Goal: Task Accomplishment & Management: Manage account settings

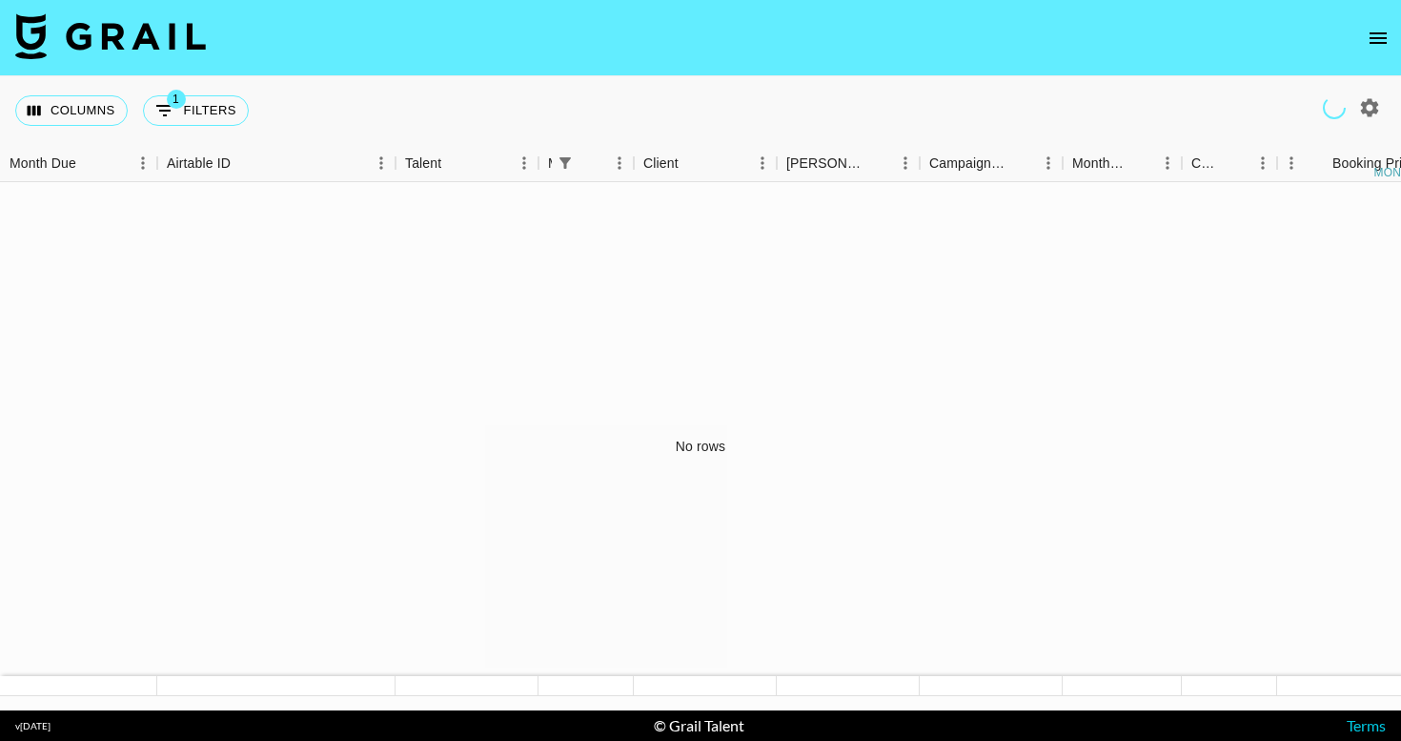
click at [1380, 35] on icon "open drawer" at bounding box center [1378, 38] width 23 height 23
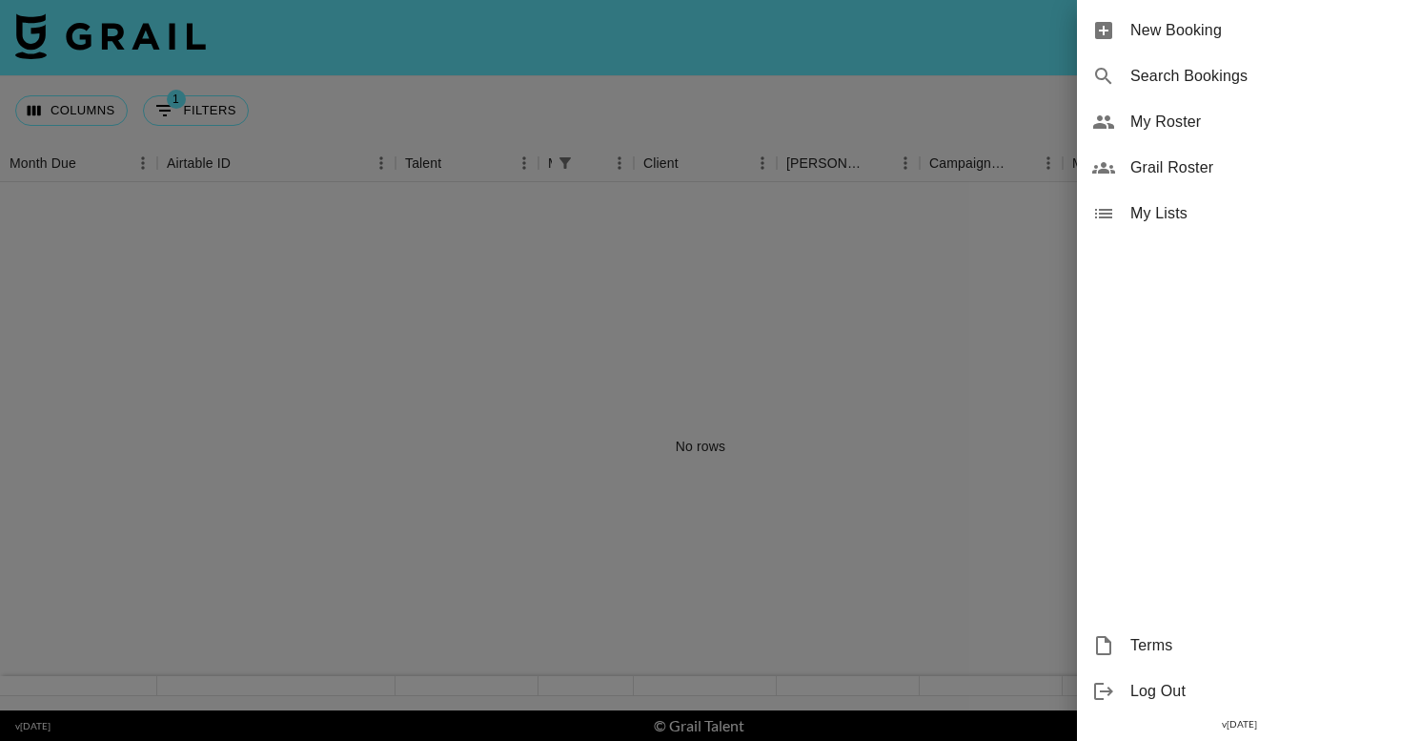
click at [853, 298] on div at bounding box center [700, 370] width 1401 height 741
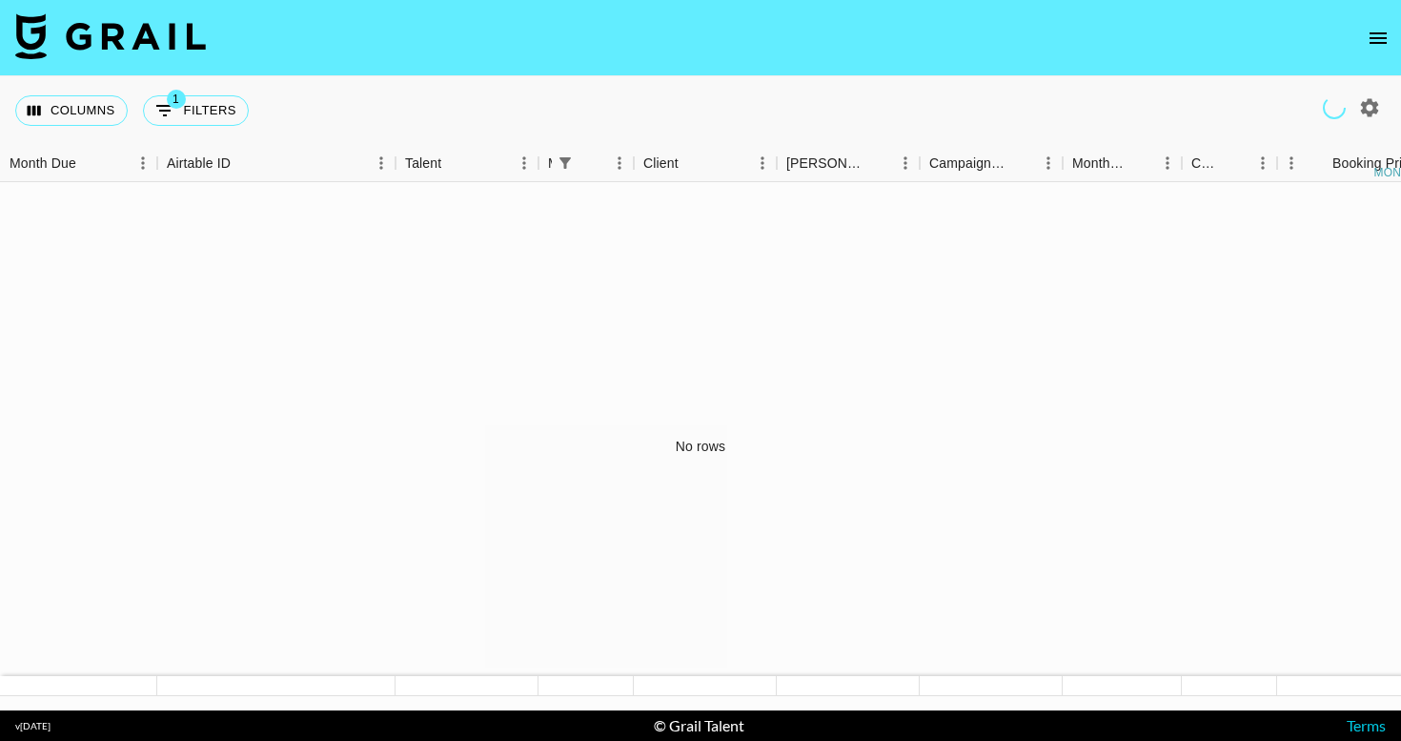
click at [234, 128] on div "Columns 1 Filters + Booking" at bounding box center [135, 110] width 241 height 69
click at [217, 113] on button "1 Filters" at bounding box center [196, 110] width 106 height 31
select select "managerIds"
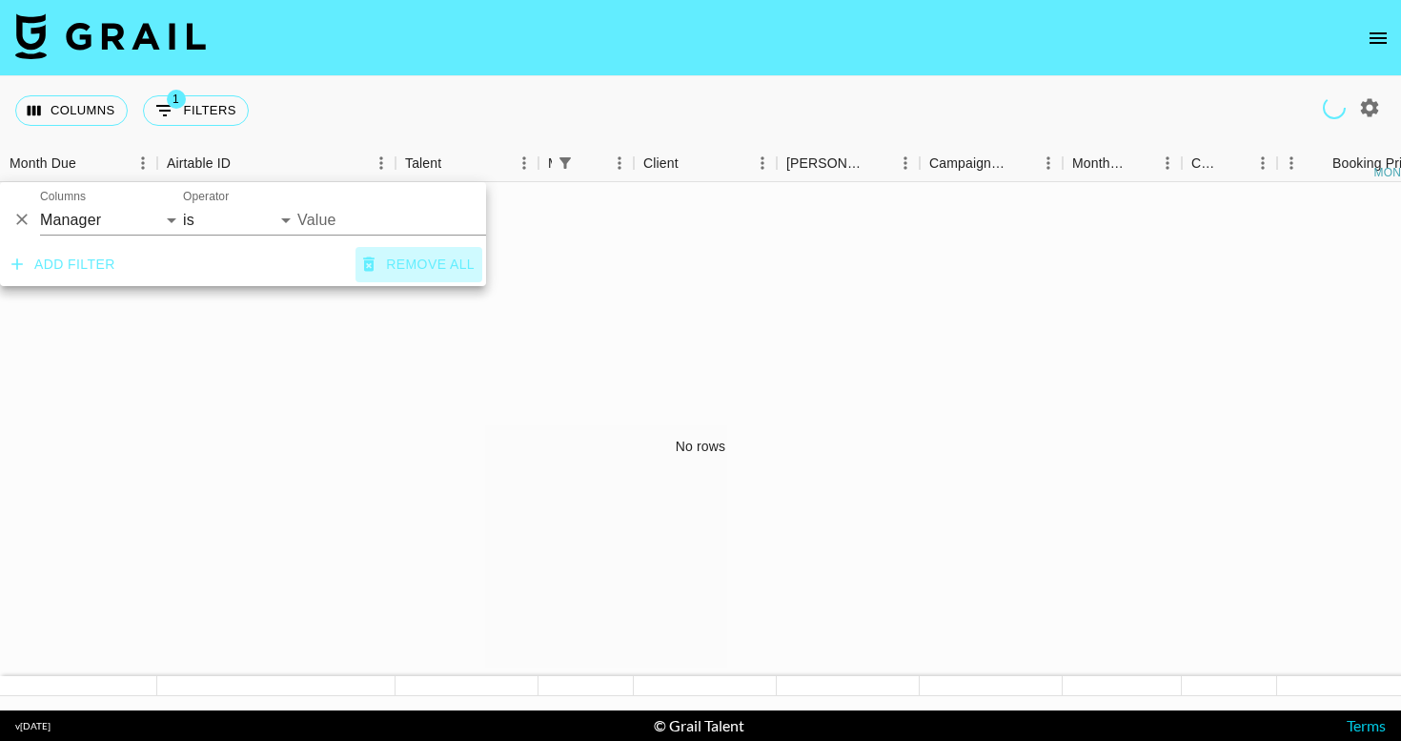
click at [384, 264] on button "Remove all" at bounding box center [419, 264] width 127 height 35
click at [345, 352] on div "No rows" at bounding box center [700, 446] width 1401 height 528
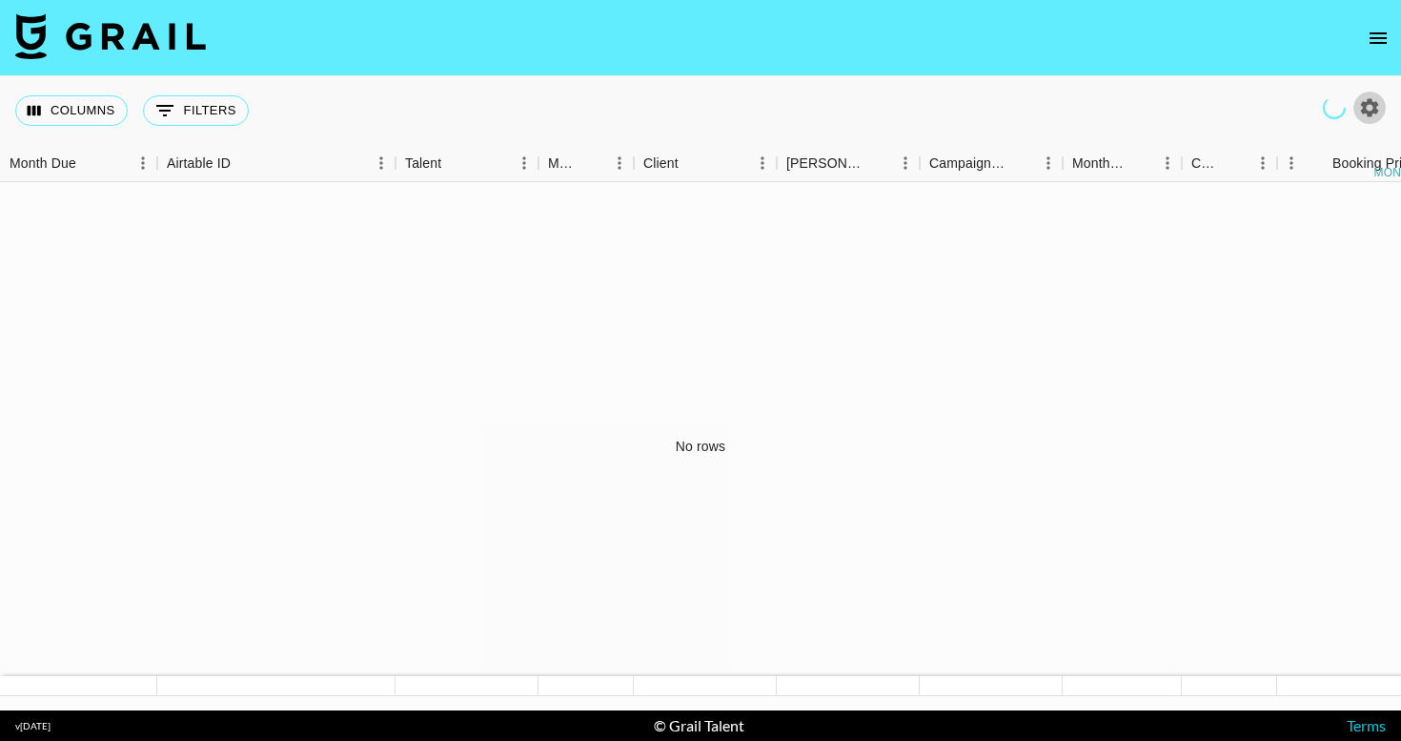
click at [1369, 114] on icon "button" at bounding box center [1370, 107] width 18 height 18
select select "May '25"
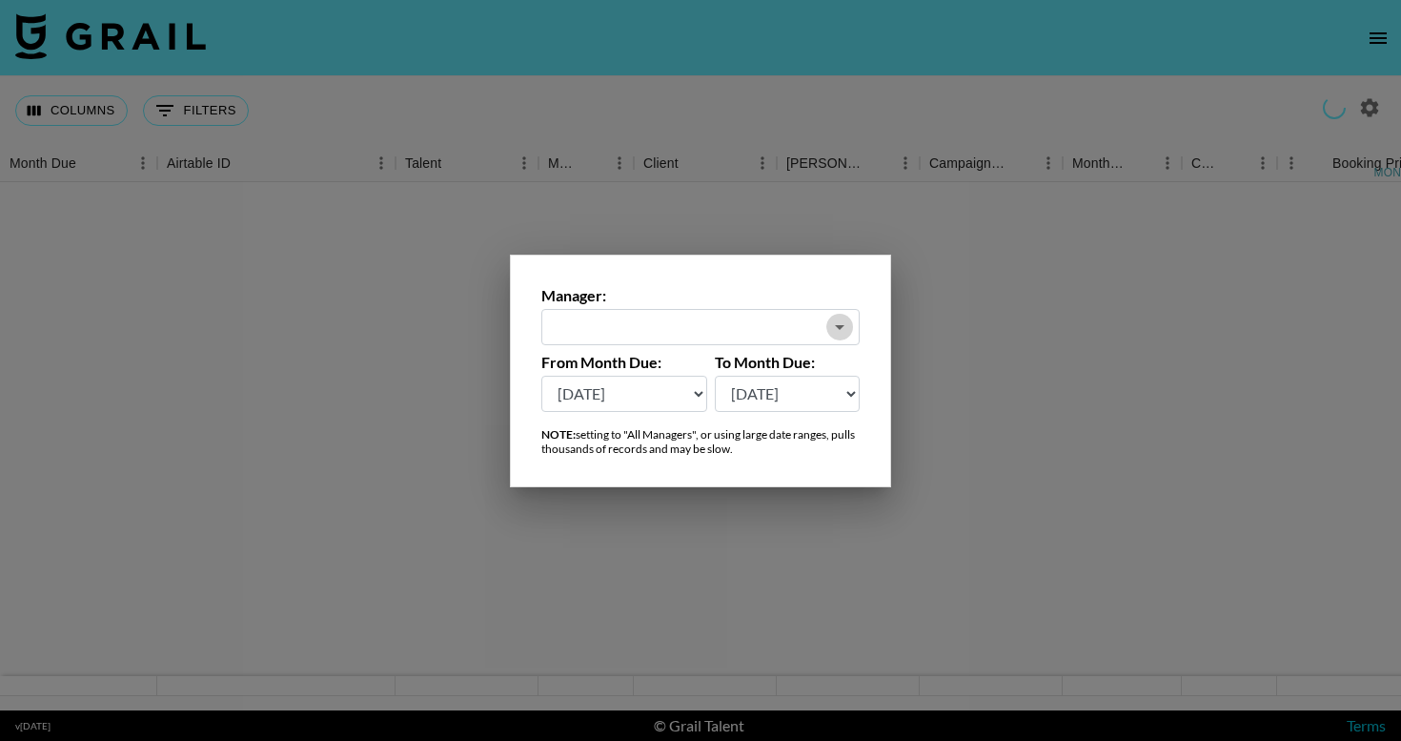
click at [830, 327] on icon "Open" at bounding box center [839, 327] width 23 height 23
click at [691, 366] on li "All Managers (Slow)" at bounding box center [700, 368] width 318 height 31
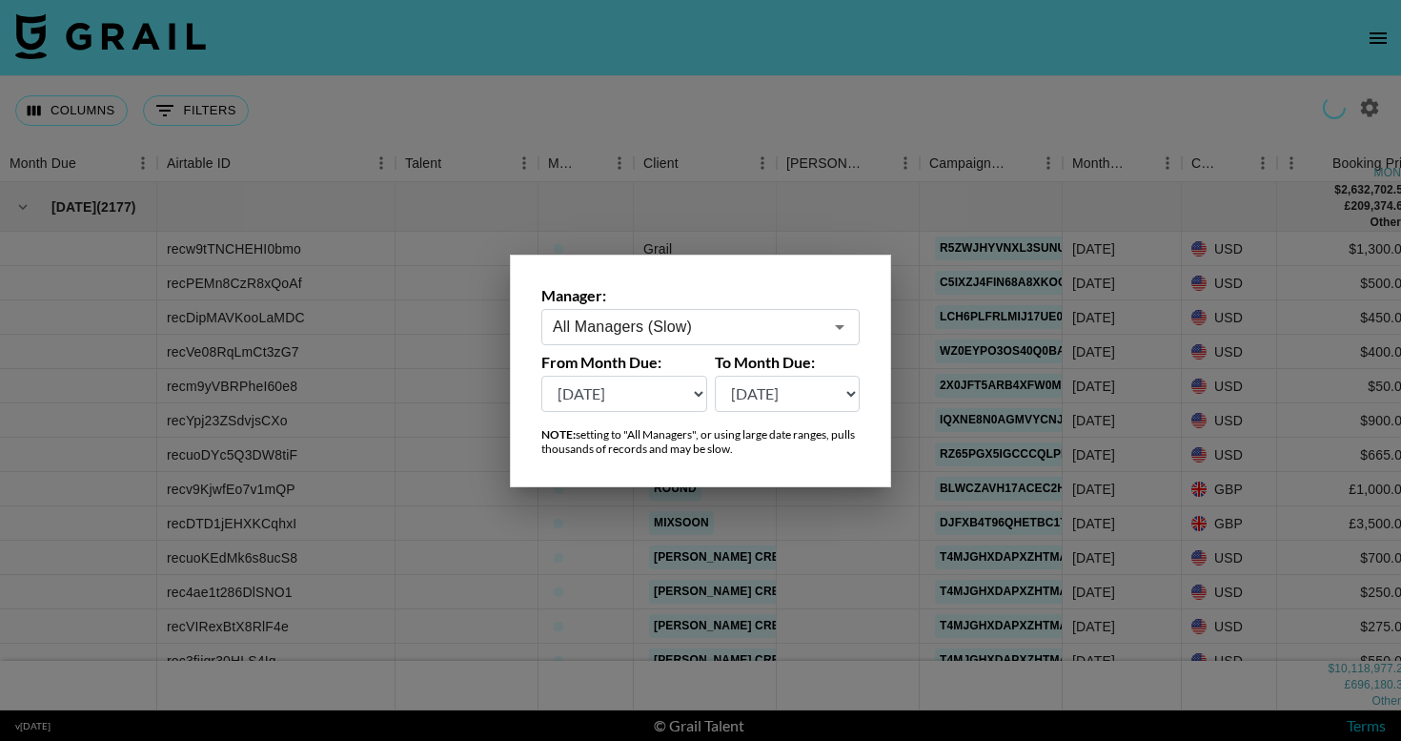
click at [695, 393] on select "Aug '26 Jul '26 Jun '26 May '26 Apr '26 Mar '26 Feb '26 Jan '26 Dec '25 Nov '25…" at bounding box center [624, 394] width 166 height 36
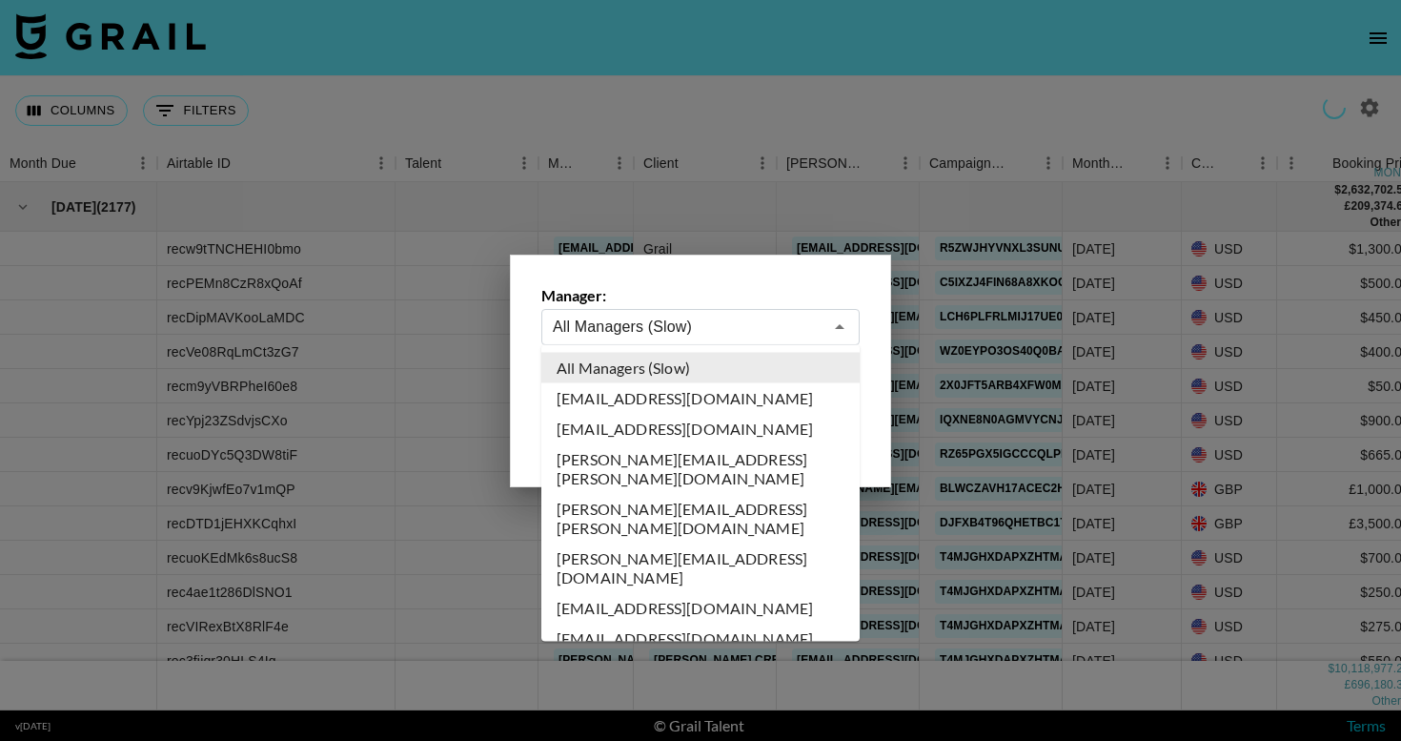
click at [718, 328] on input "All Managers (Slow)" at bounding box center [688, 327] width 270 height 22
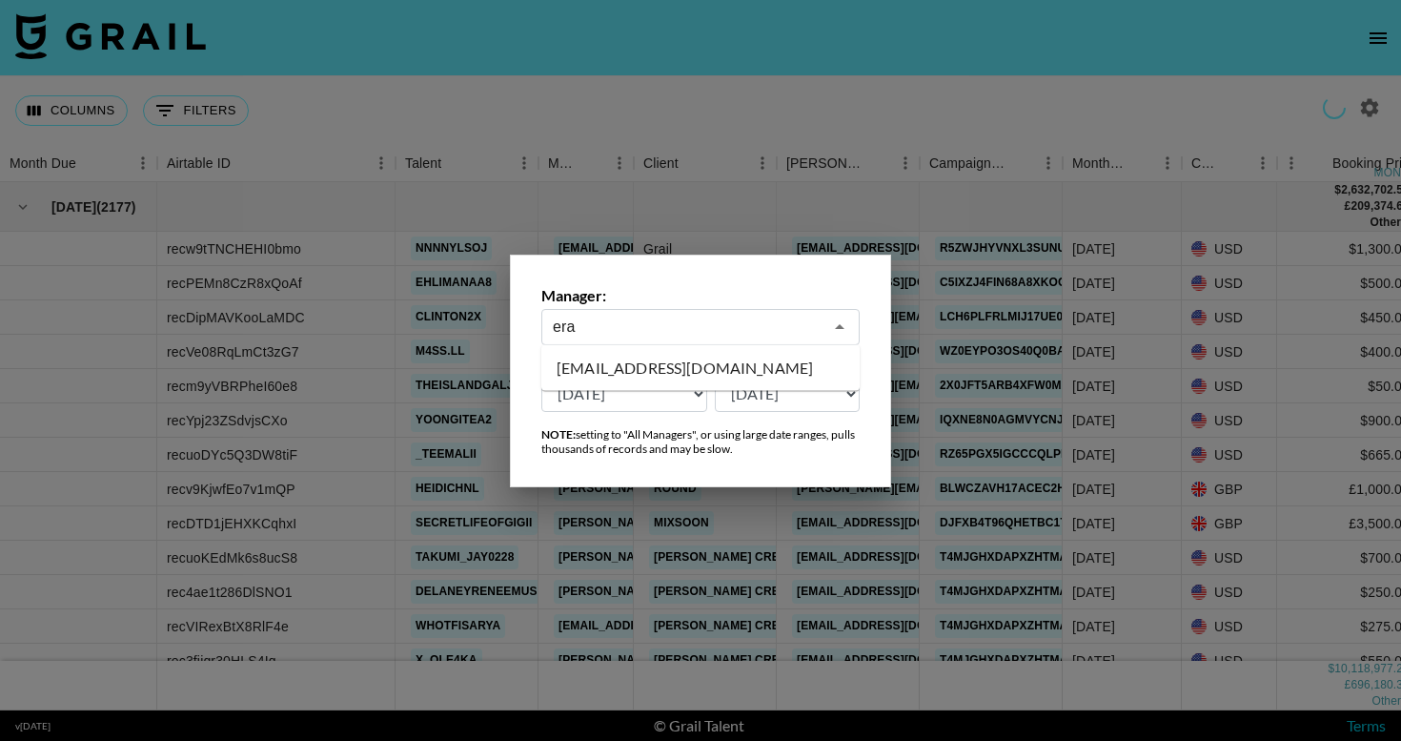
click at [748, 362] on li "eraranglova@grail-talent.com" at bounding box center [700, 368] width 318 height 31
type input "eraranglova@grail-talent.com"
click at [748, 362] on label "To Month Due:" at bounding box center [788, 362] width 146 height 19
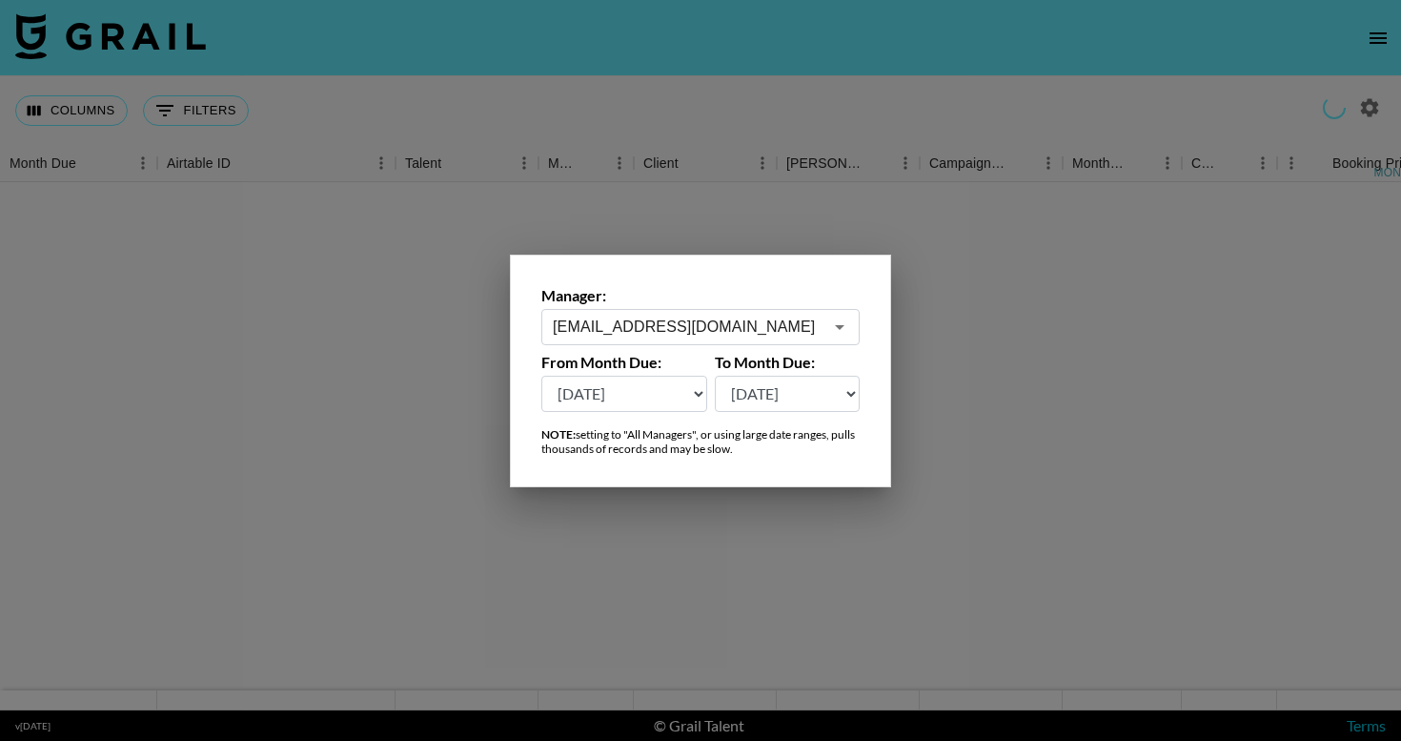
click at [692, 391] on select "Aug '26 Jul '26 Jun '26 May '26 Apr '26 Mar '26 Feb '26 Jan '26 Dec '25 Nov '25…" at bounding box center [624, 394] width 166 height 36
select select "Dec '24"
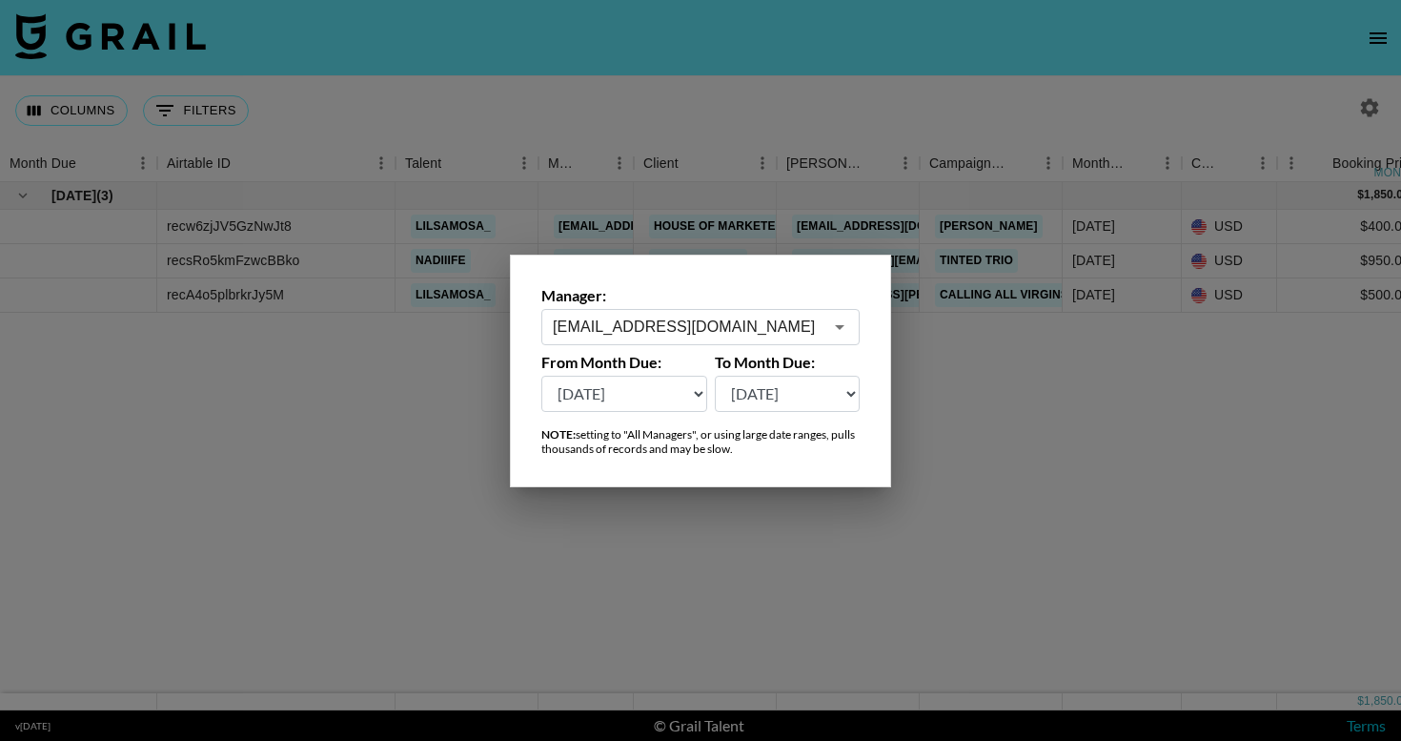
click at [1046, 442] on div at bounding box center [700, 370] width 1401 height 741
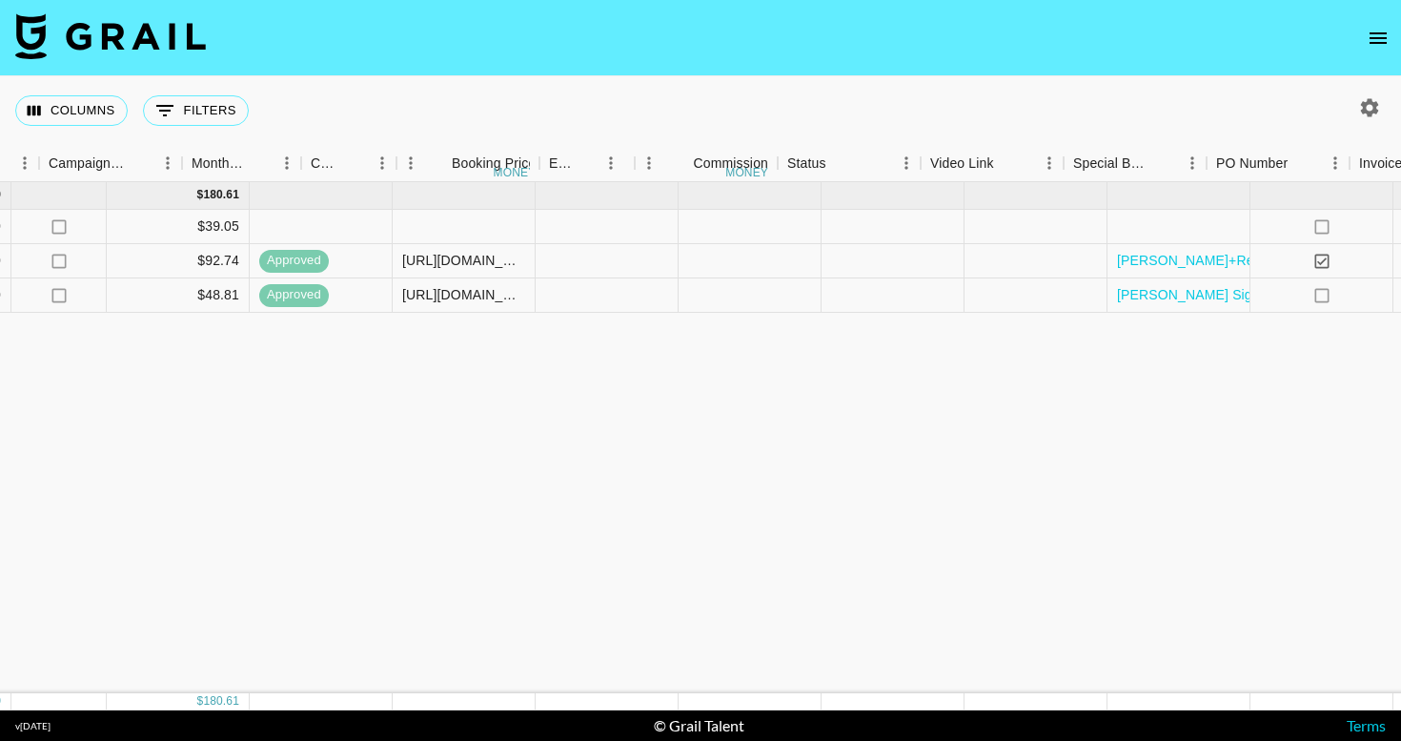
scroll to position [0, 1764]
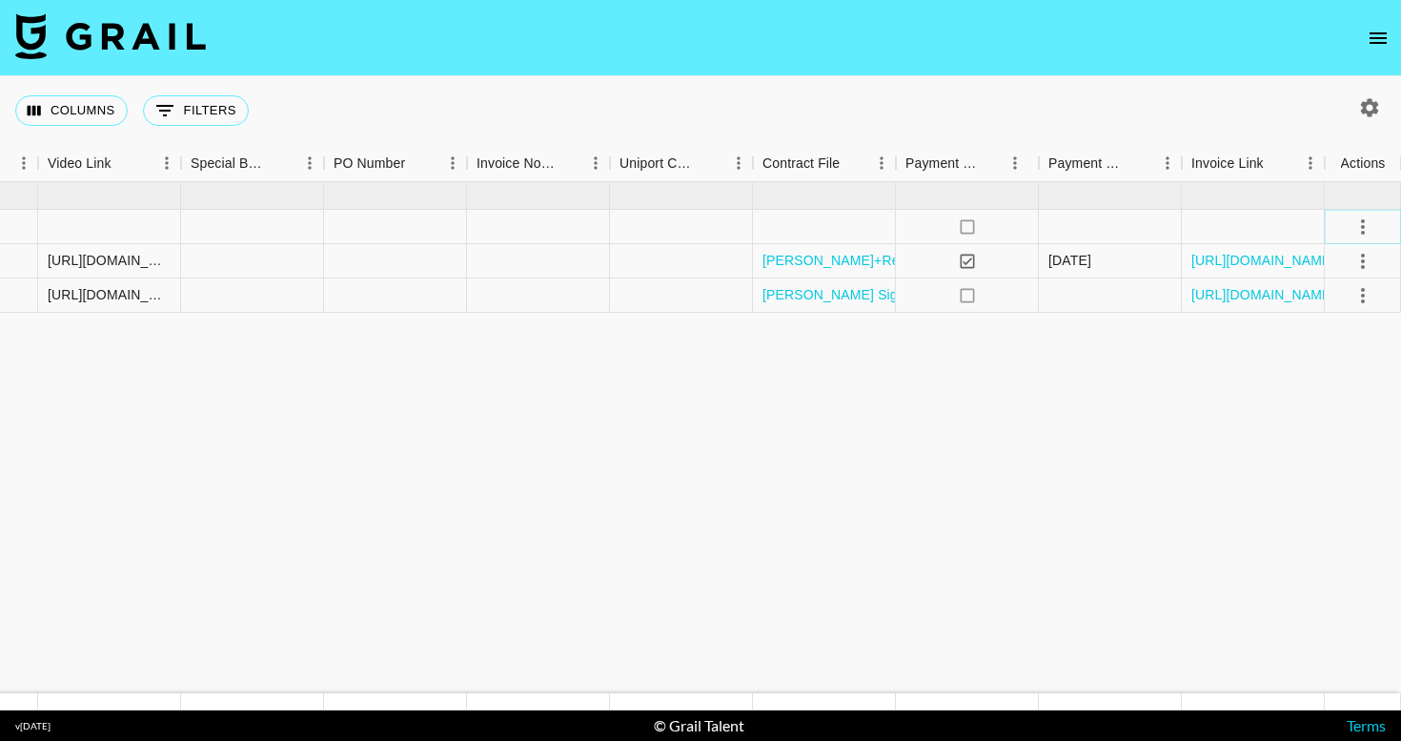
click at [1365, 225] on icon "select merge strategy" at bounding box center [1363, 226] width 23 height 23
click at [1312, 403] on div "Approve" at bounding box center [1322, 405] width 58 height 23
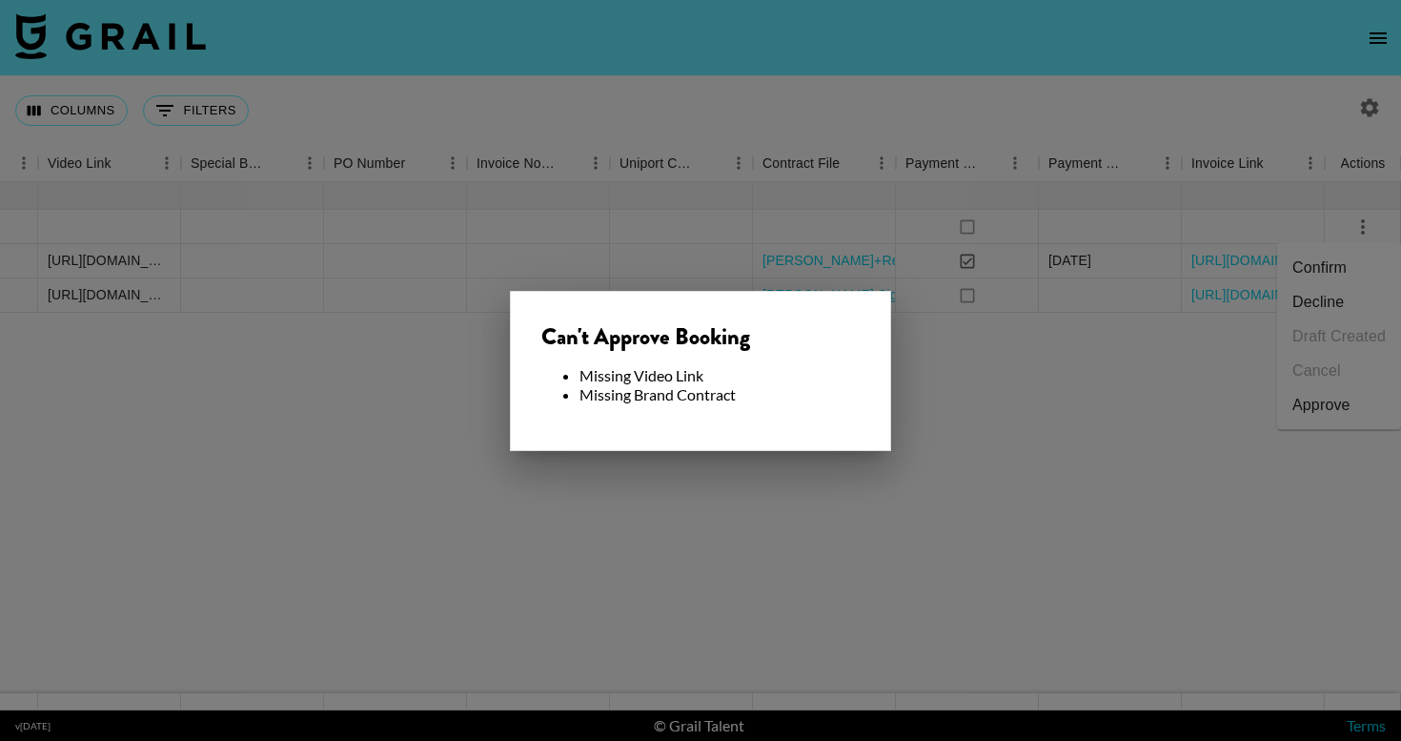
click at [1024, 480] on div at bounding box center [700, 370] width 1401 height 741
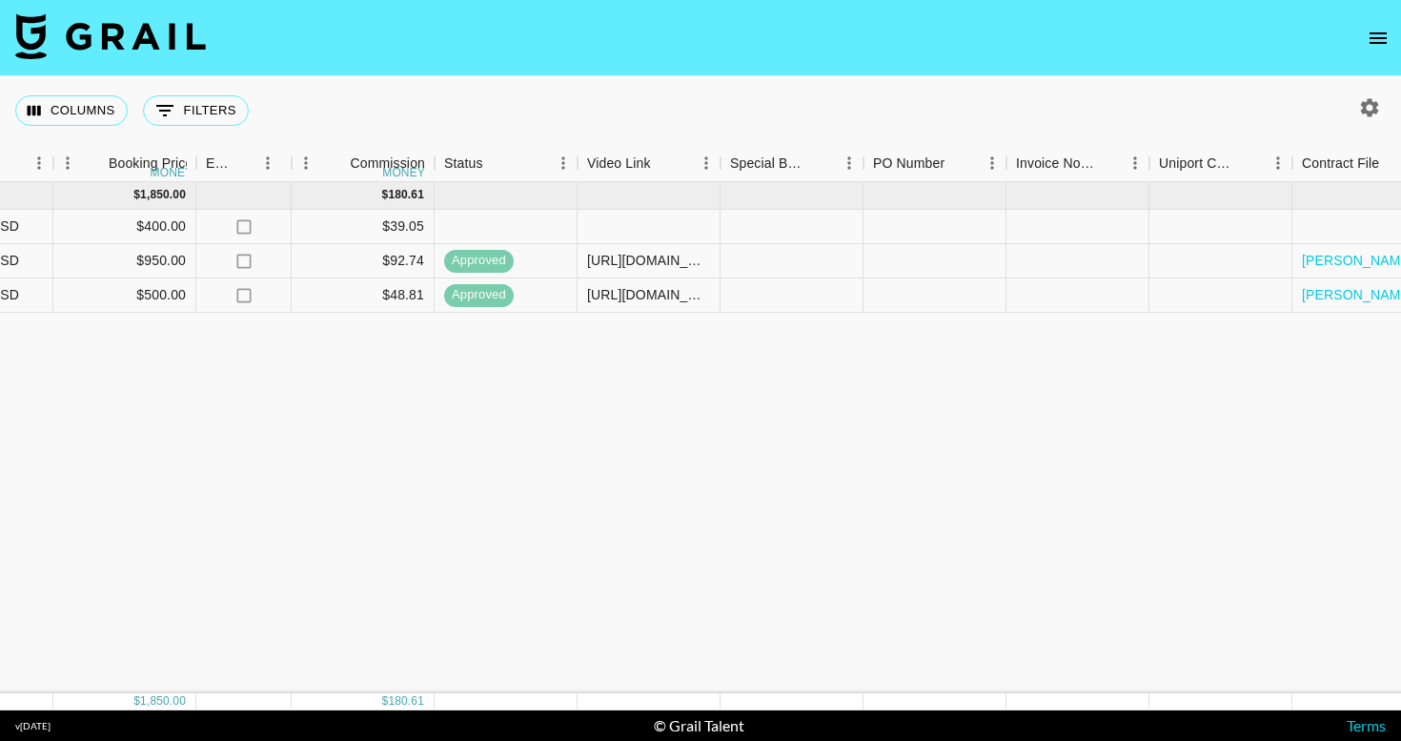
scroll to position [0, 1198]
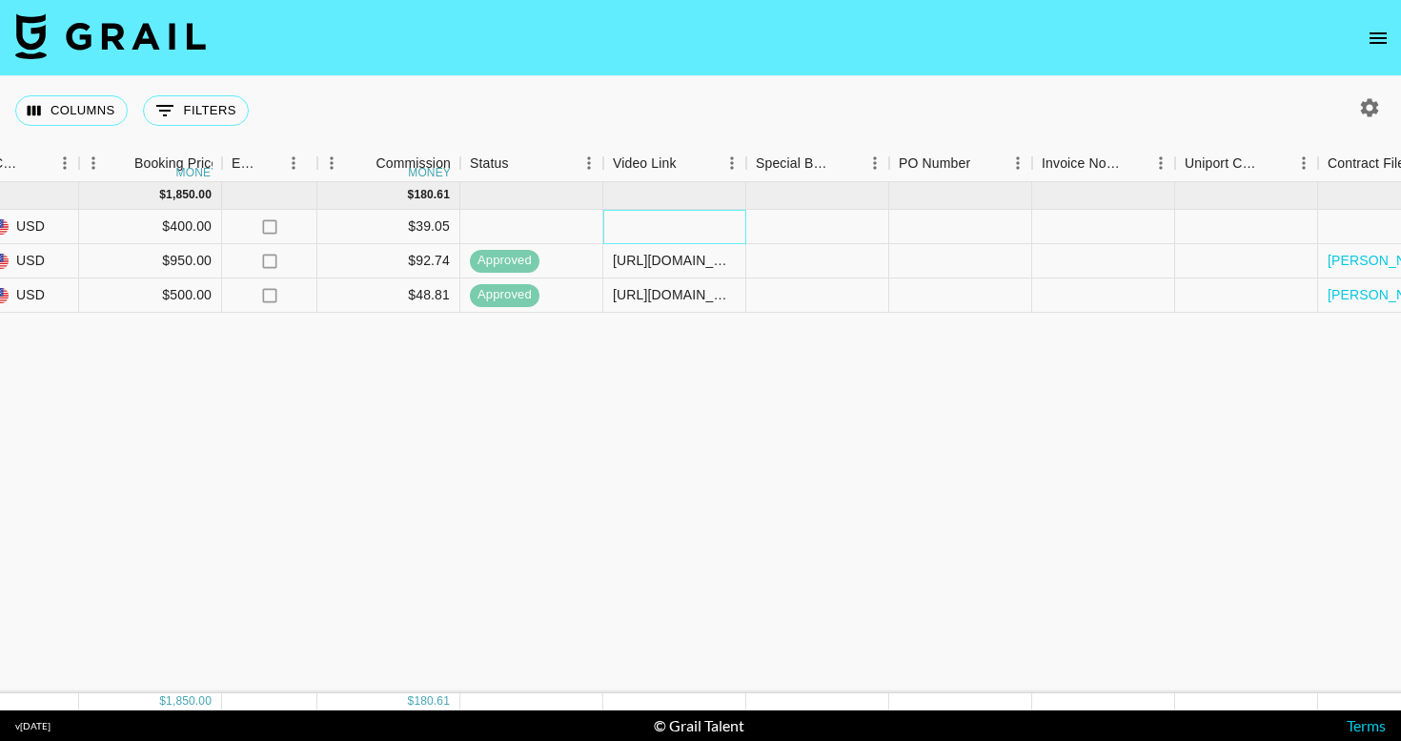
click at [672, 233] on div at bounding box center [674, 227] width 143 height 34
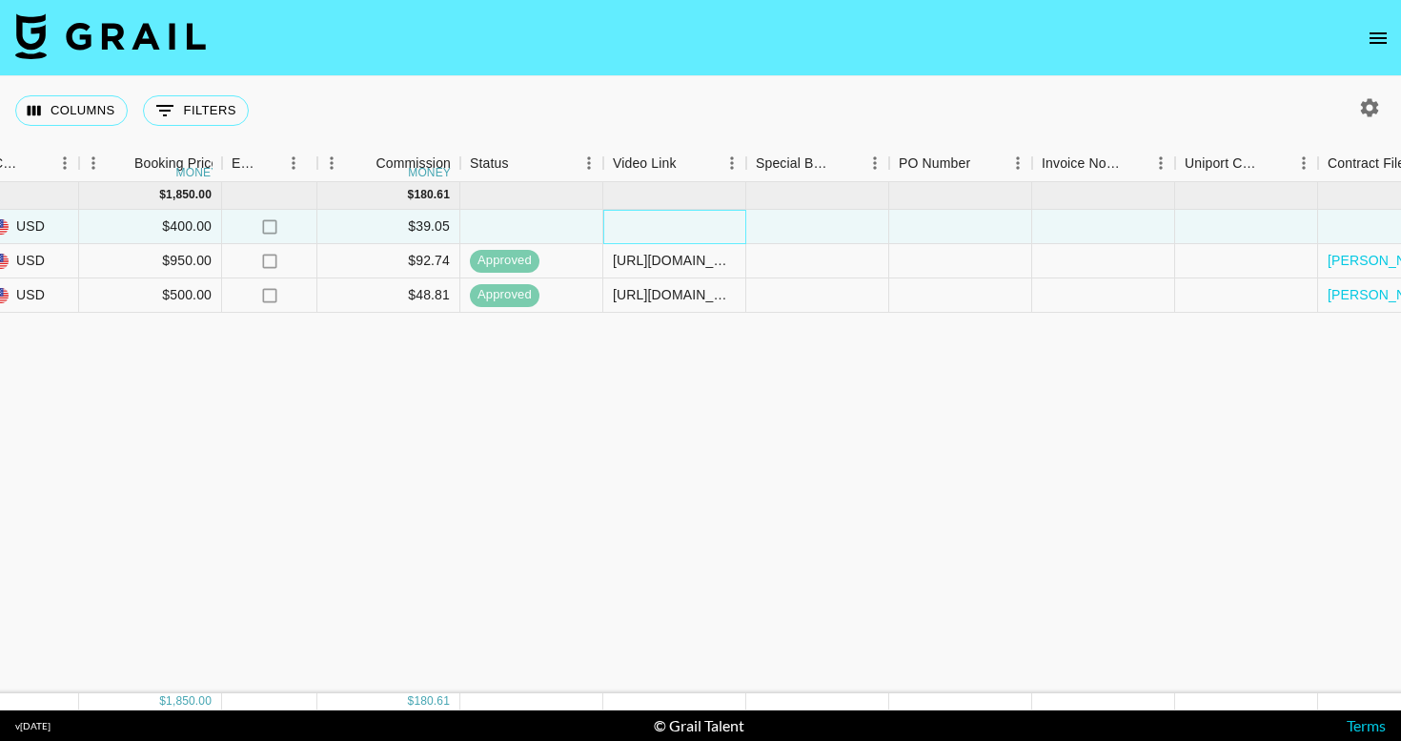
click at [694, 222] on div at bounding box center [674, 227] width 143 height 34
paste input "https://www.tiktok.com/@lilsamosa_/video/7499960620998020394?utm_medium=social&…"
type input "https://www.tiktok.com/@lilsamosa_/video/7499960620998020394?utm_medium=social&…"
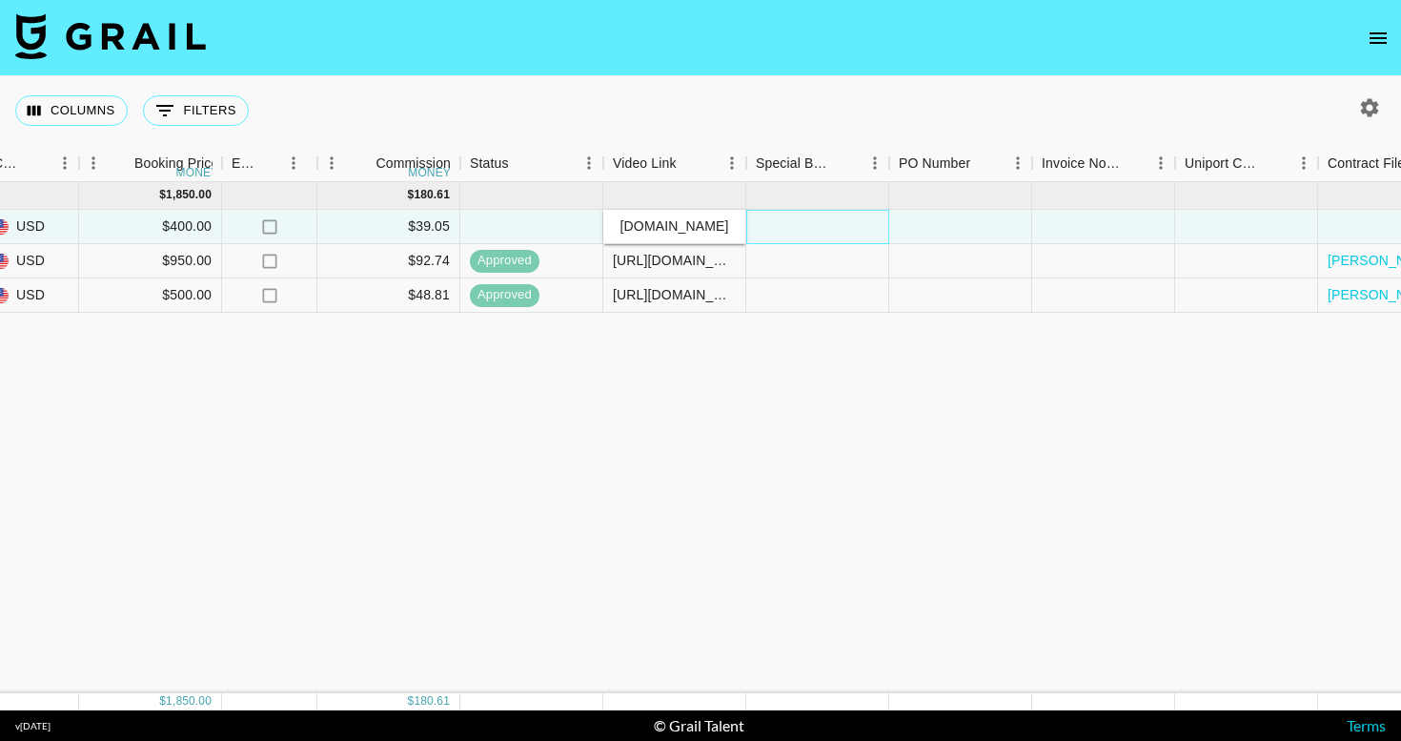
scroll to position [0, 0]
click at [823, 221] on div at bounding box center [817, 227] width 143 height 34
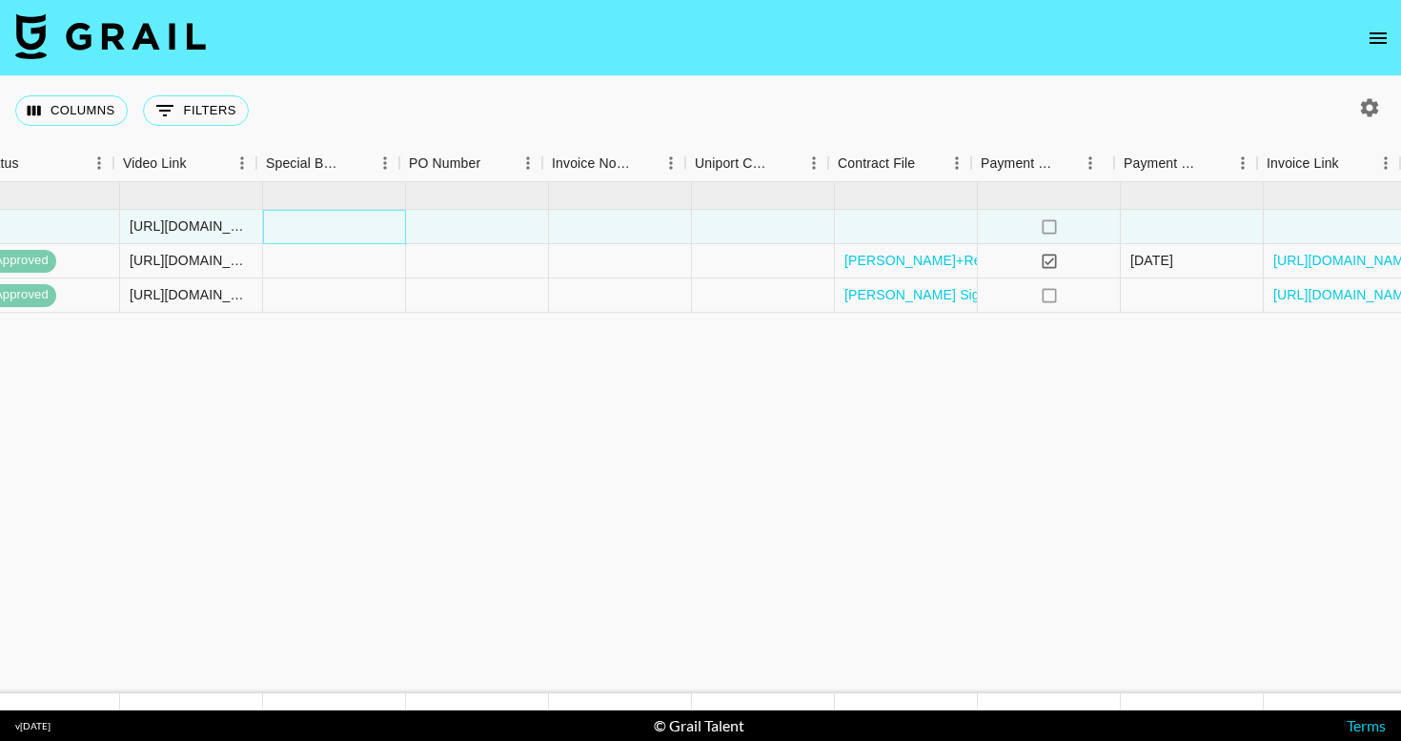
scroll to position [0, 1764]
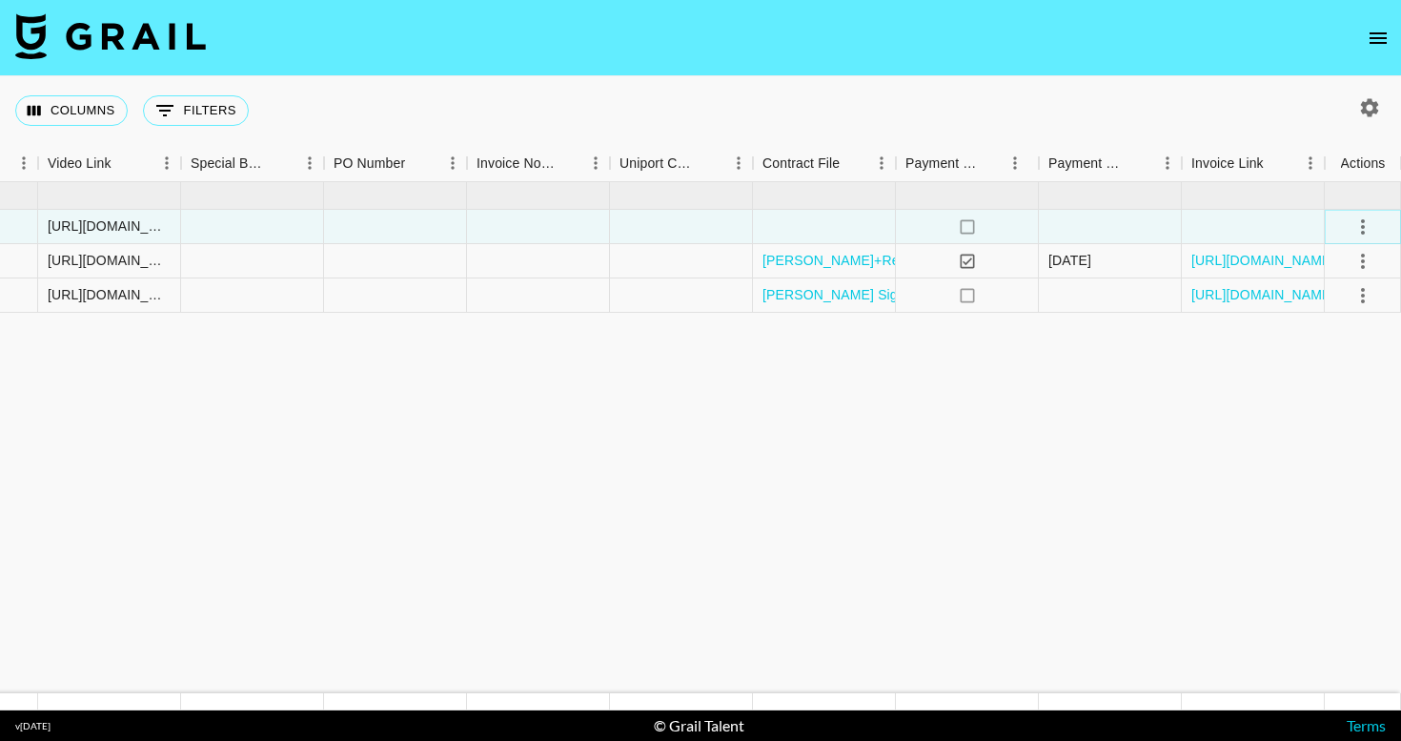
click at [1355, 226] on icon "select merge strategy" at bounding box center [1363, 226] width 23 height 23
click at [1342, 398] on div "Approve" at bounding box center [1322, 405] width 58 height 23
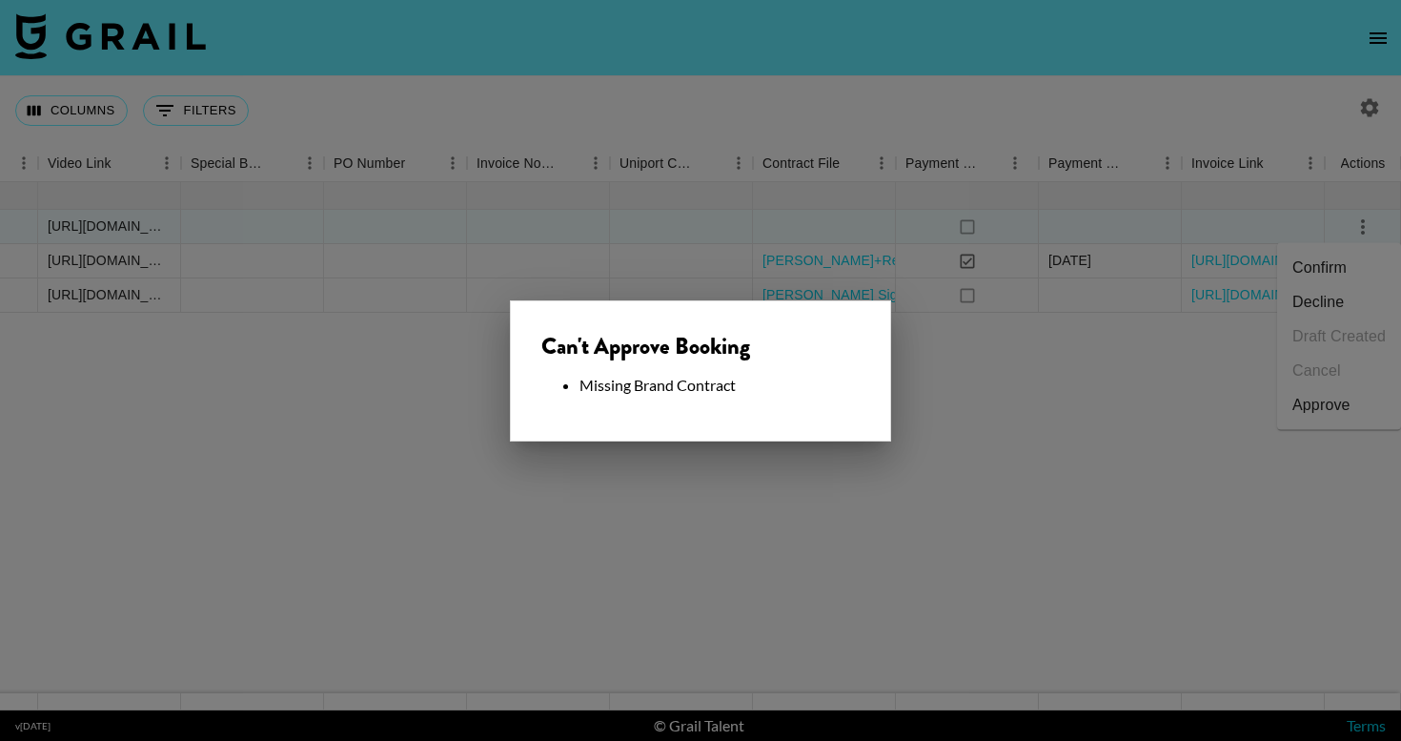
click at [944, 527] on div at bounding box center [700, 370] width 1401 height 741
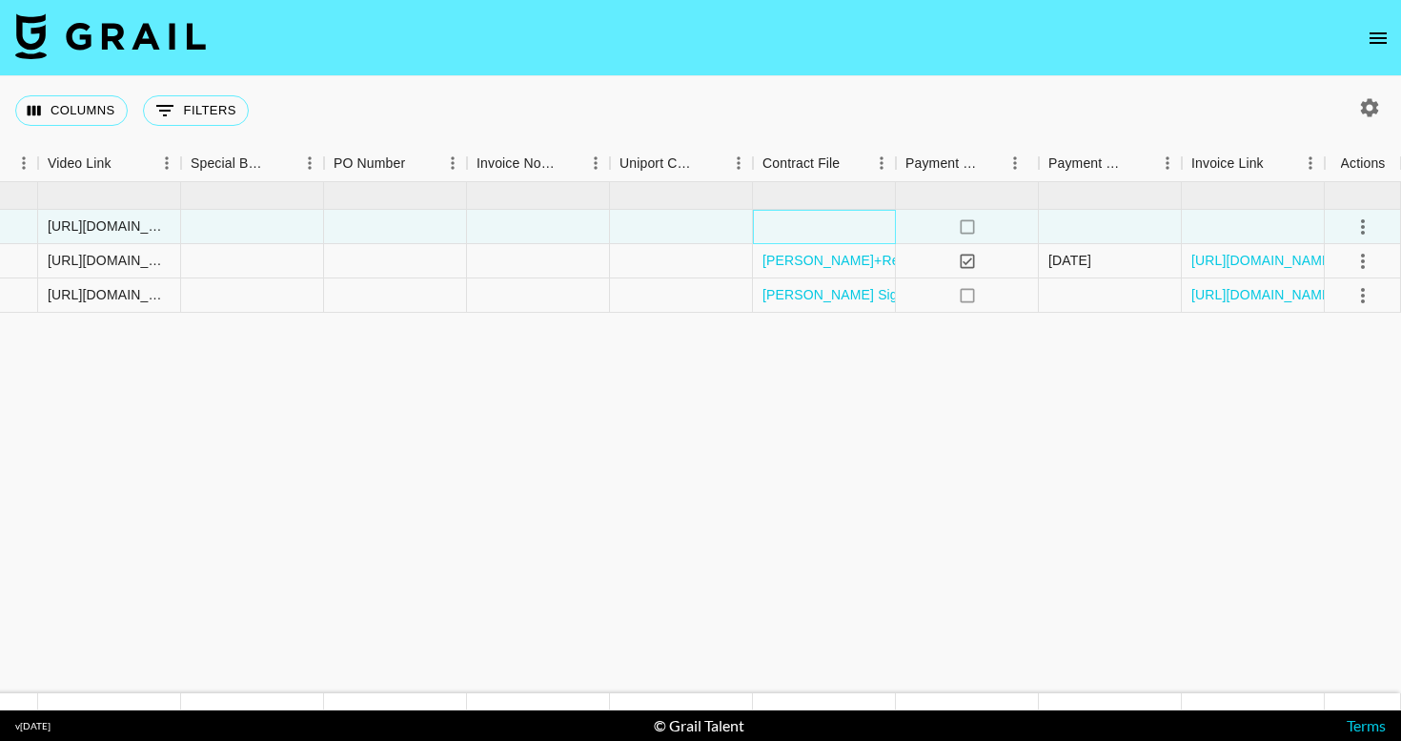
click at [830, 231] on div at bounding box center [824, 227] width 143 height 34
click at [815, 226] on div at bounding box center [824, 227] width 143 height 34
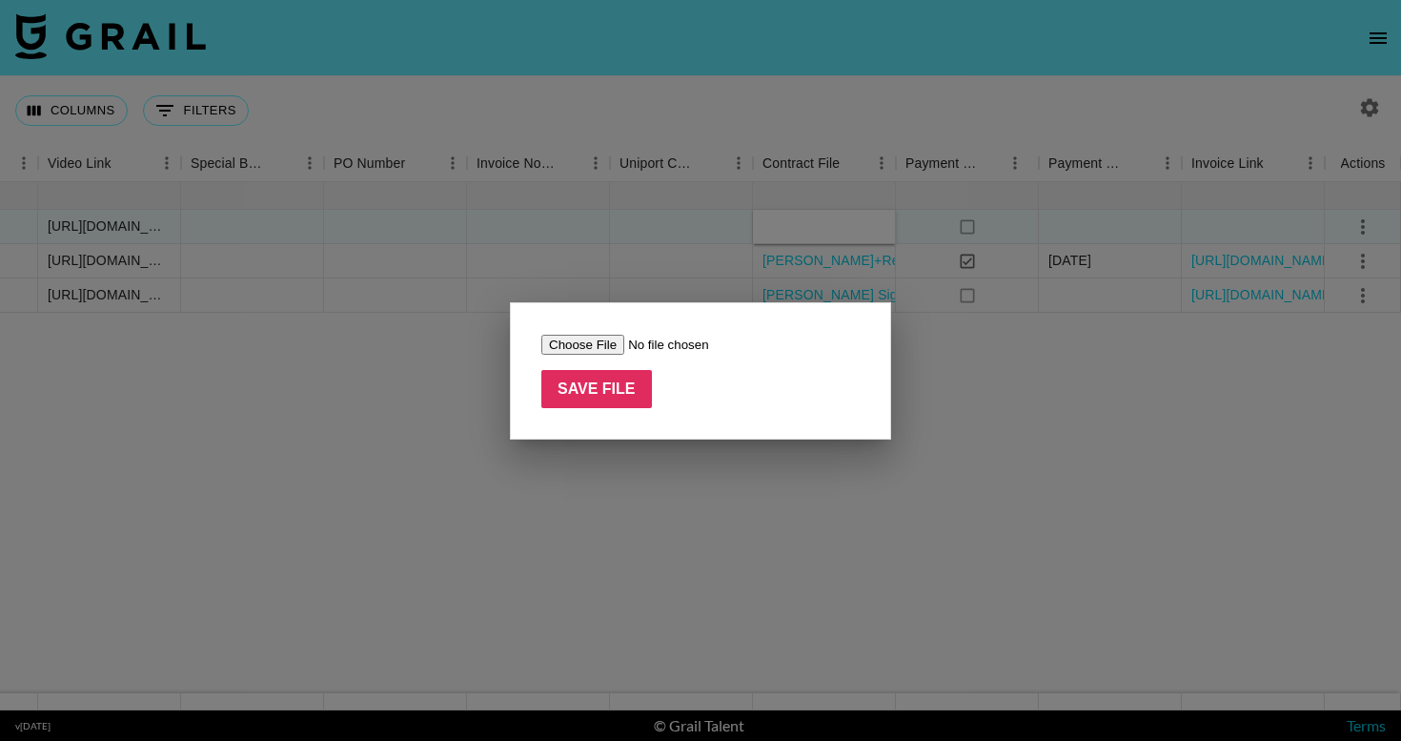
click at [567, 350] on input "file" at bounding box center [661, 345] width 241 height 20
type input "C:\fakepath\Tiv Phull Signed Glaze.pdf"
click at [613, 404] on input "Save File" at bounding box center [596, 389] width 111 height 38
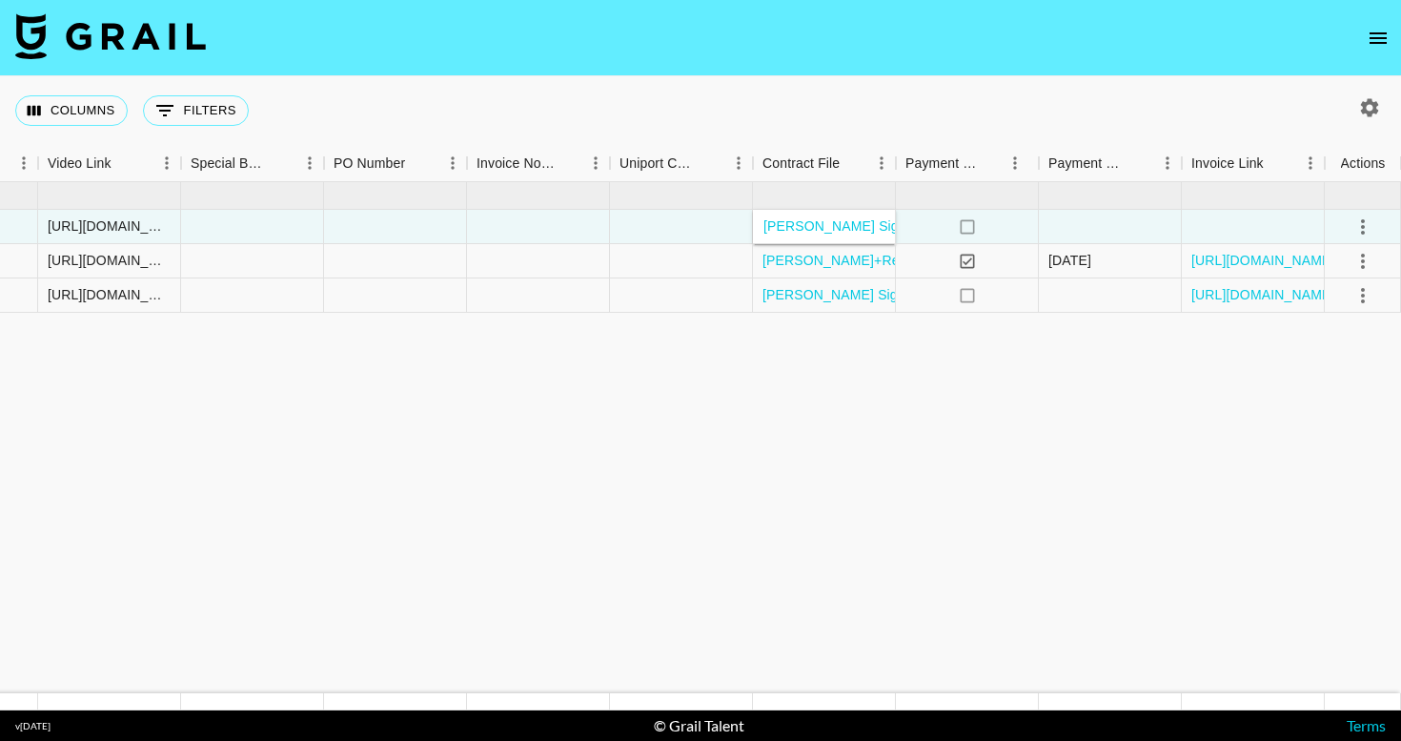
click at [1365, 225] on icon "select merge strategy" at bounding box center [1363, 226] width 23 height 23
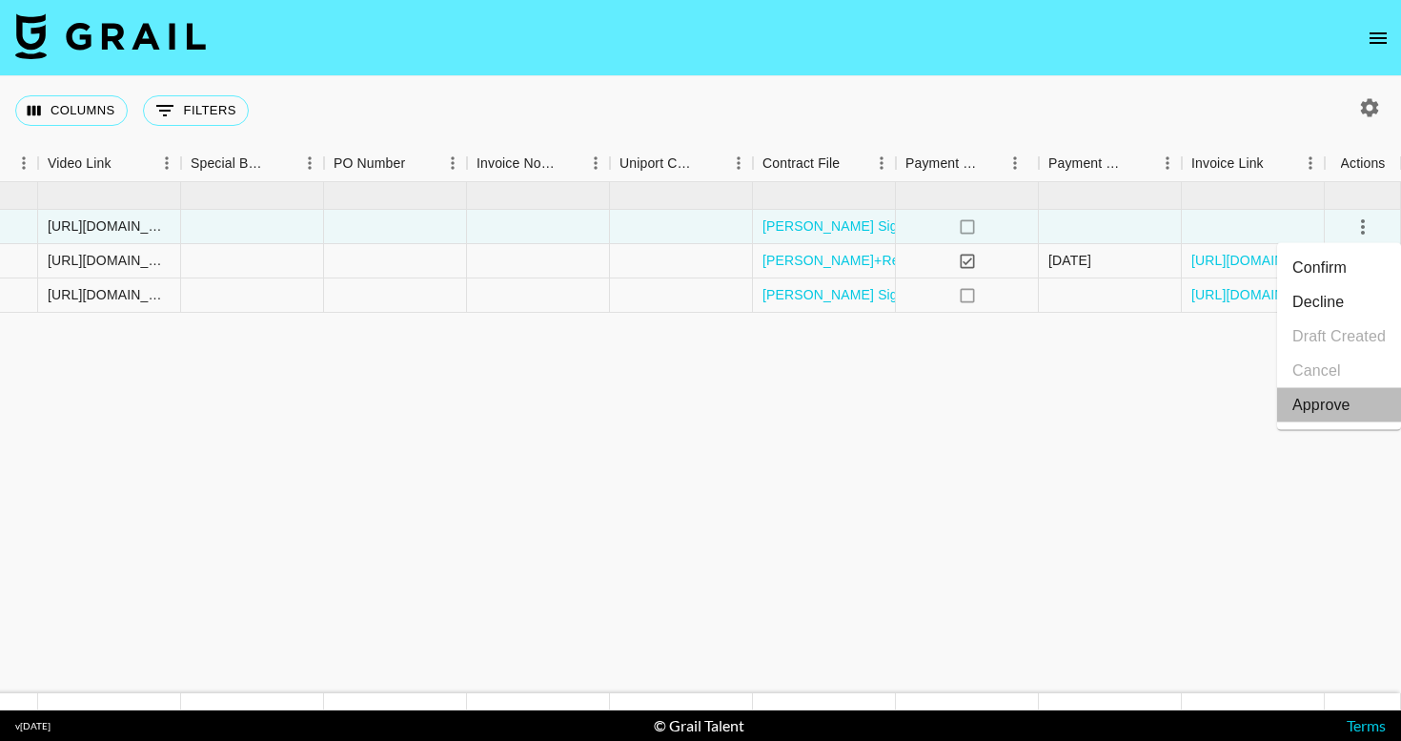
click at [1323, 401] on div "Approve" at bounding box center [1322, 405] width 58 height 23
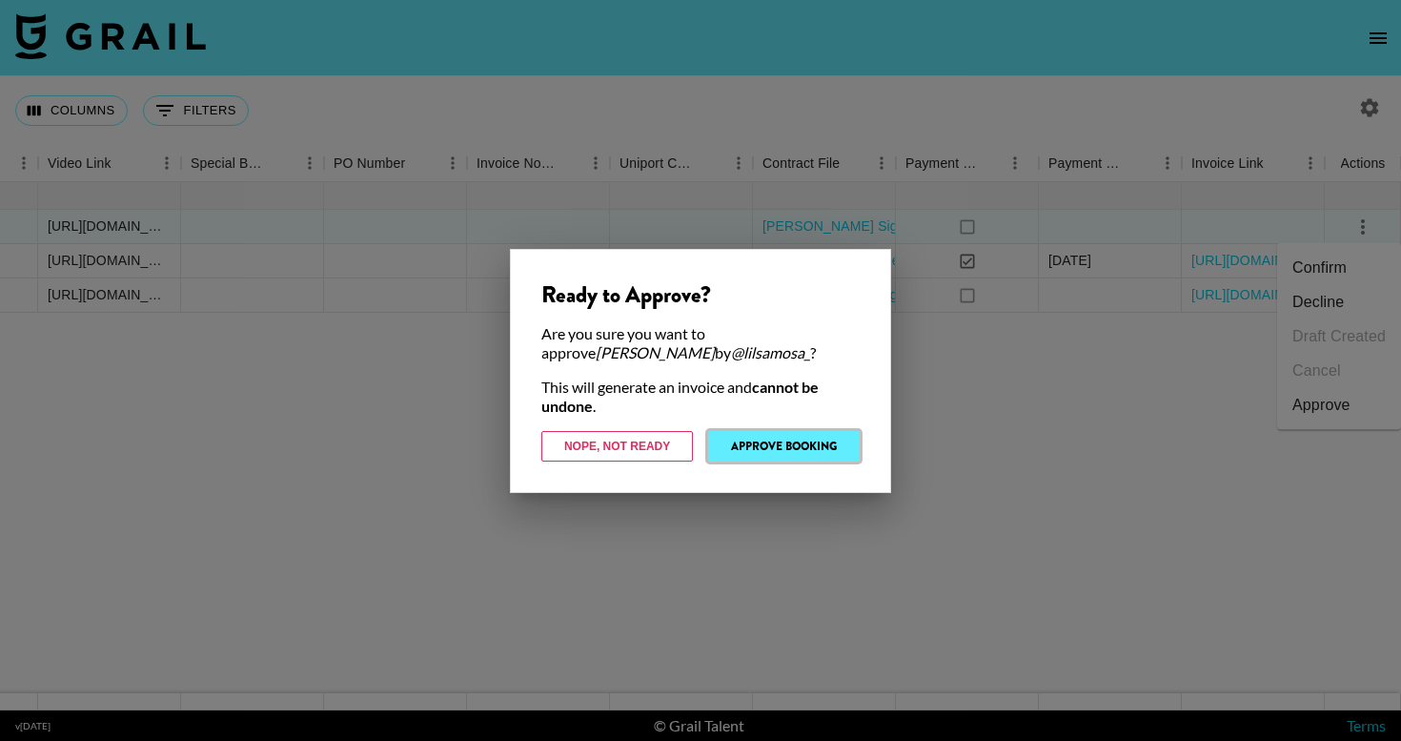
click at [765, 445] on button "Approve Booking" at bounding box center [784, 446] width 152 height 31
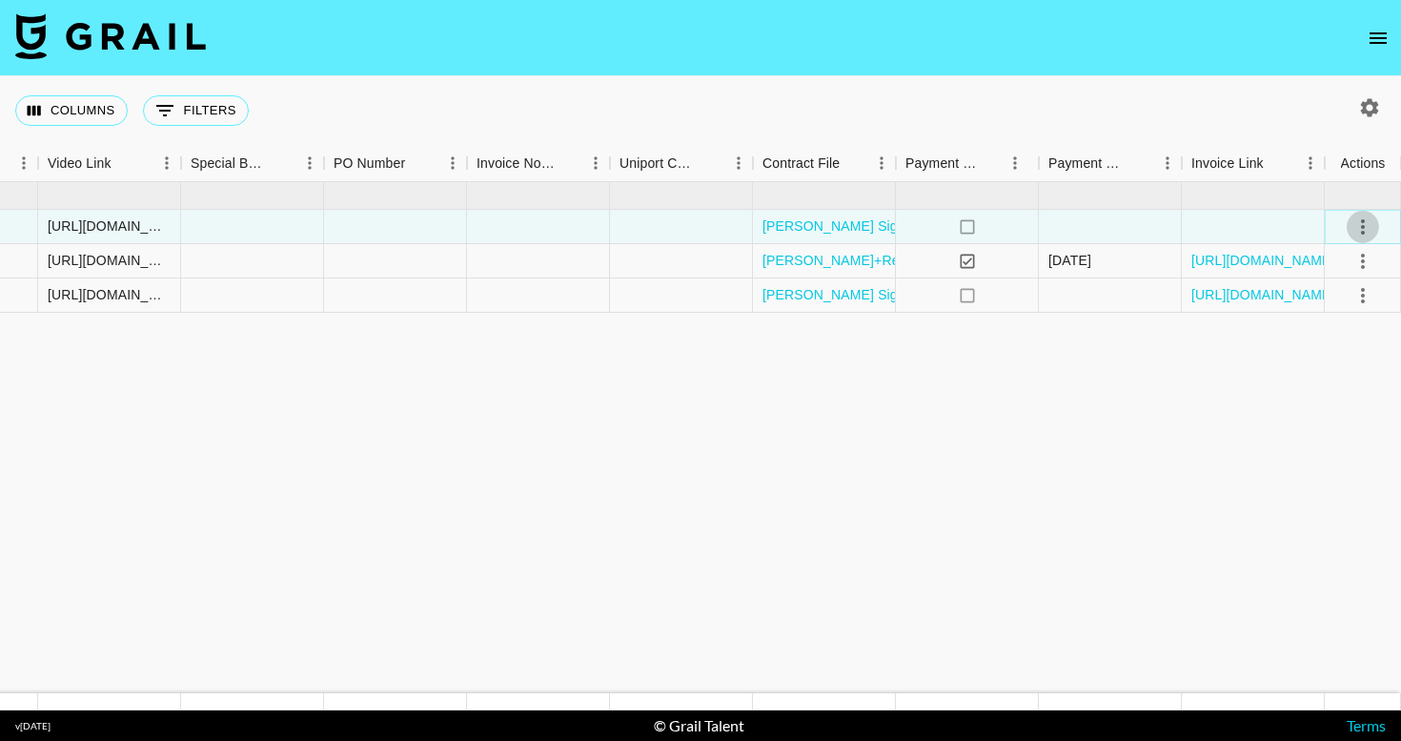
click at [1365, 234] on icon "select merge strategy" at bounding box center [1363, 226] width 23 height 23
click at [964, 232] on icon at bounding box center [967, 226] width 14 height 14
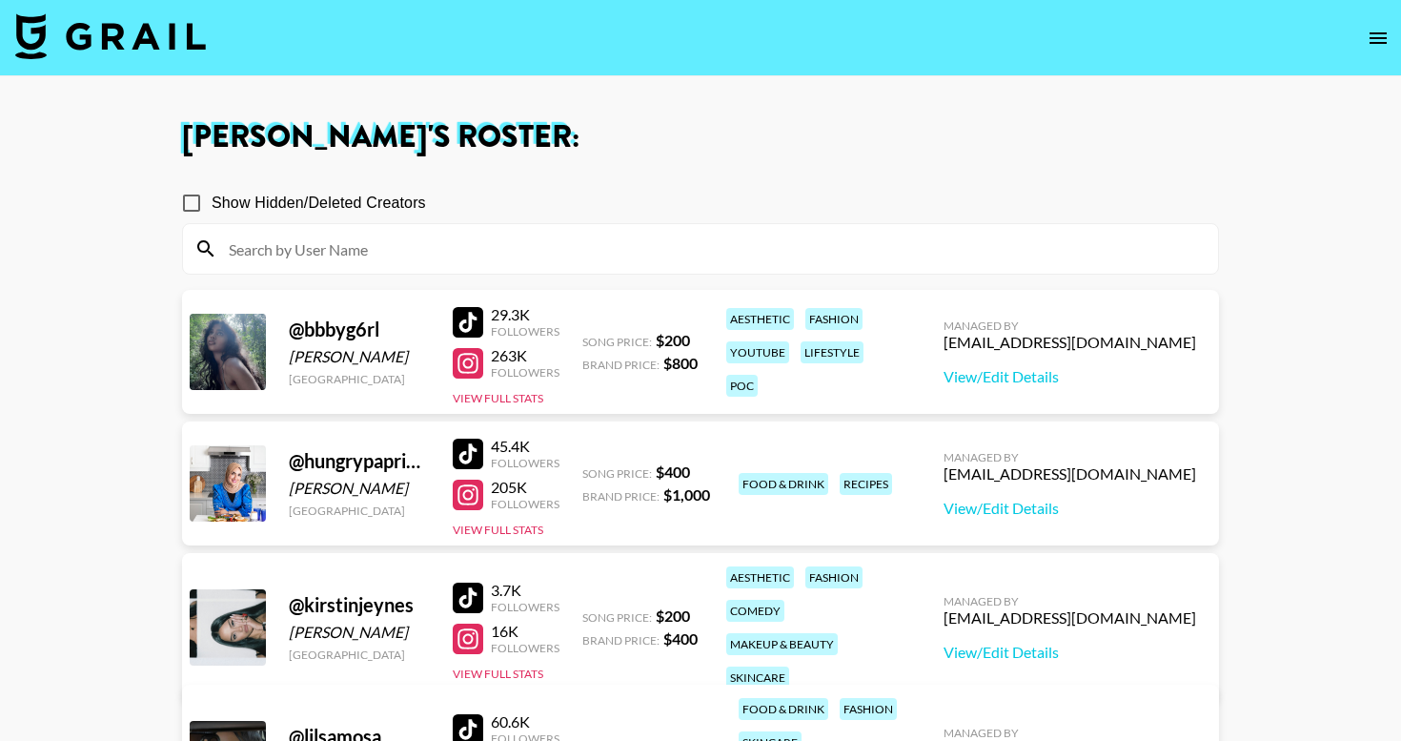
click at [101, 31] on img at bounding box center [110, 36] width 191 height 46
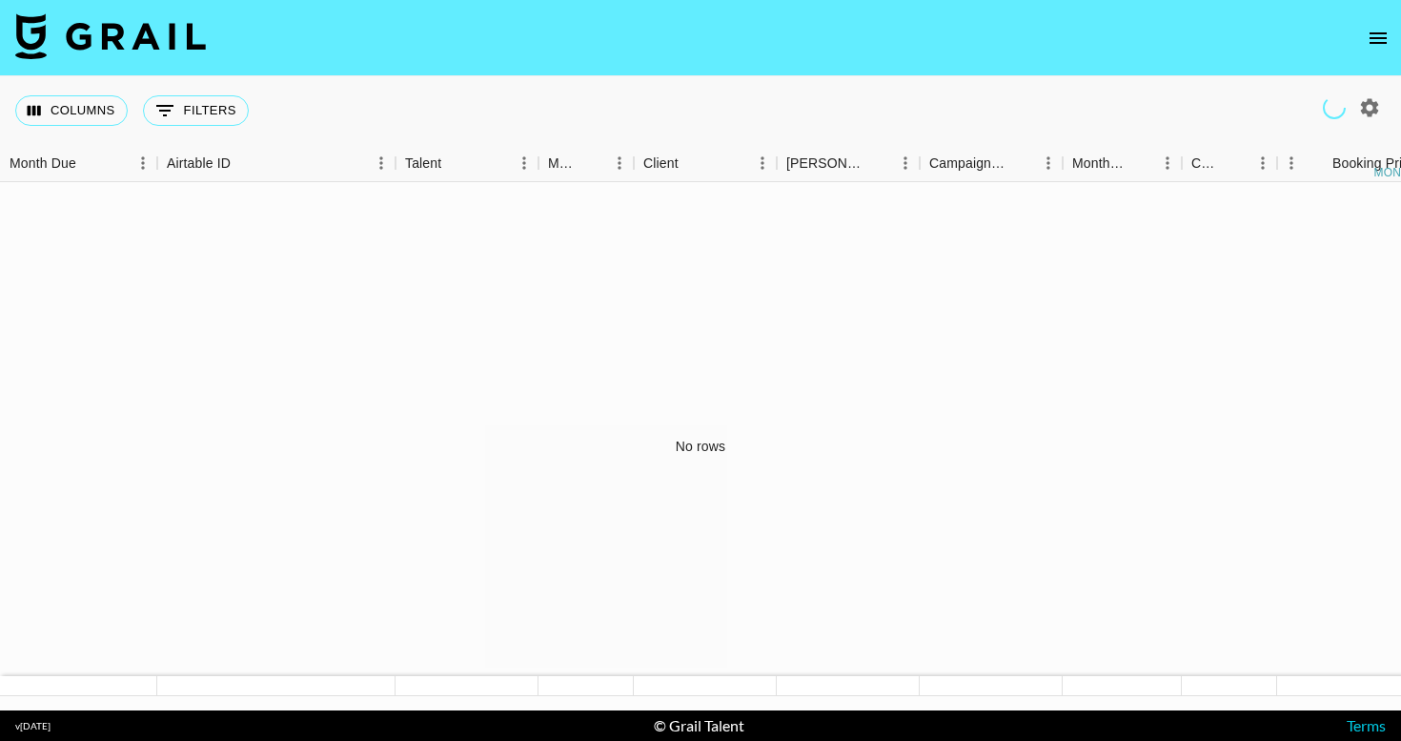
click at [1378, 35] on icon "open drawer" at bounding box center [1378, 38] width 23 height 23
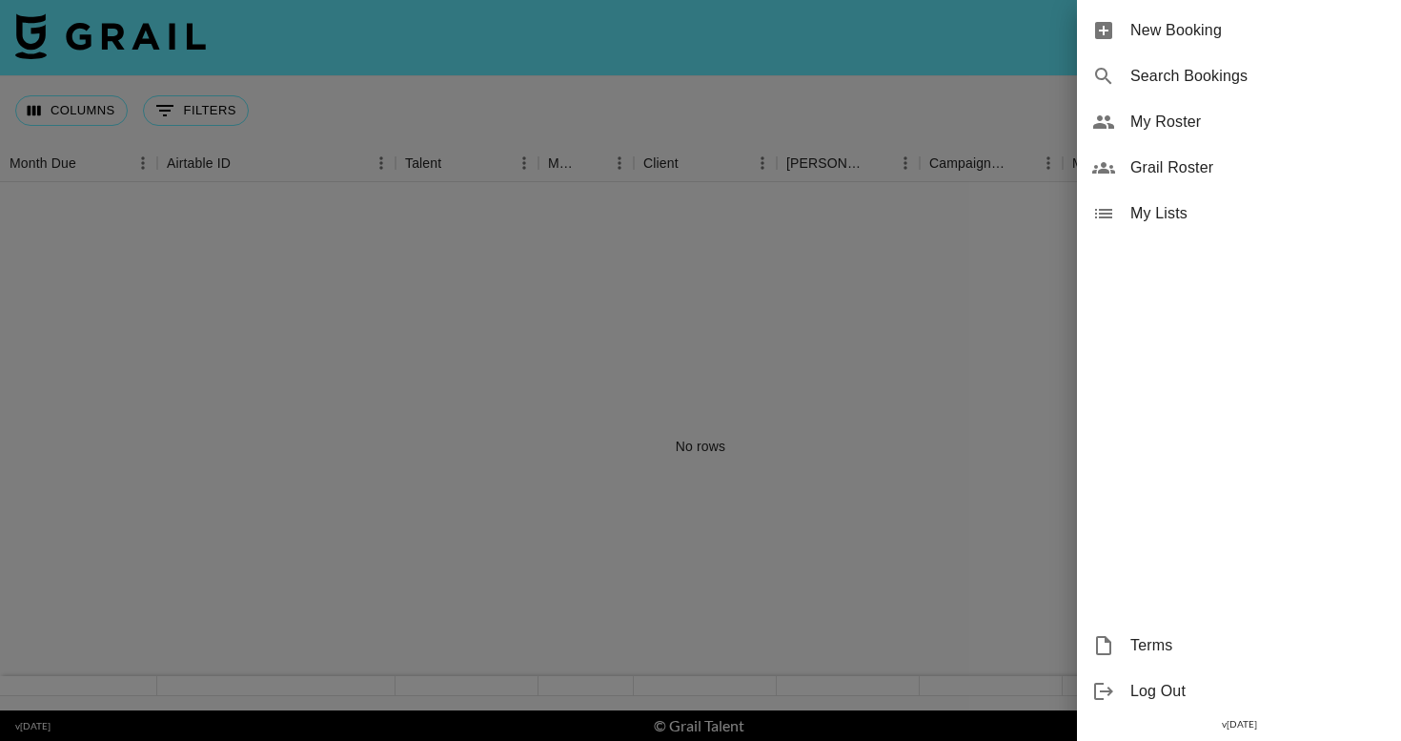
click at [885, 293] on div at bounding box center [700, 370] width 1401 height 741
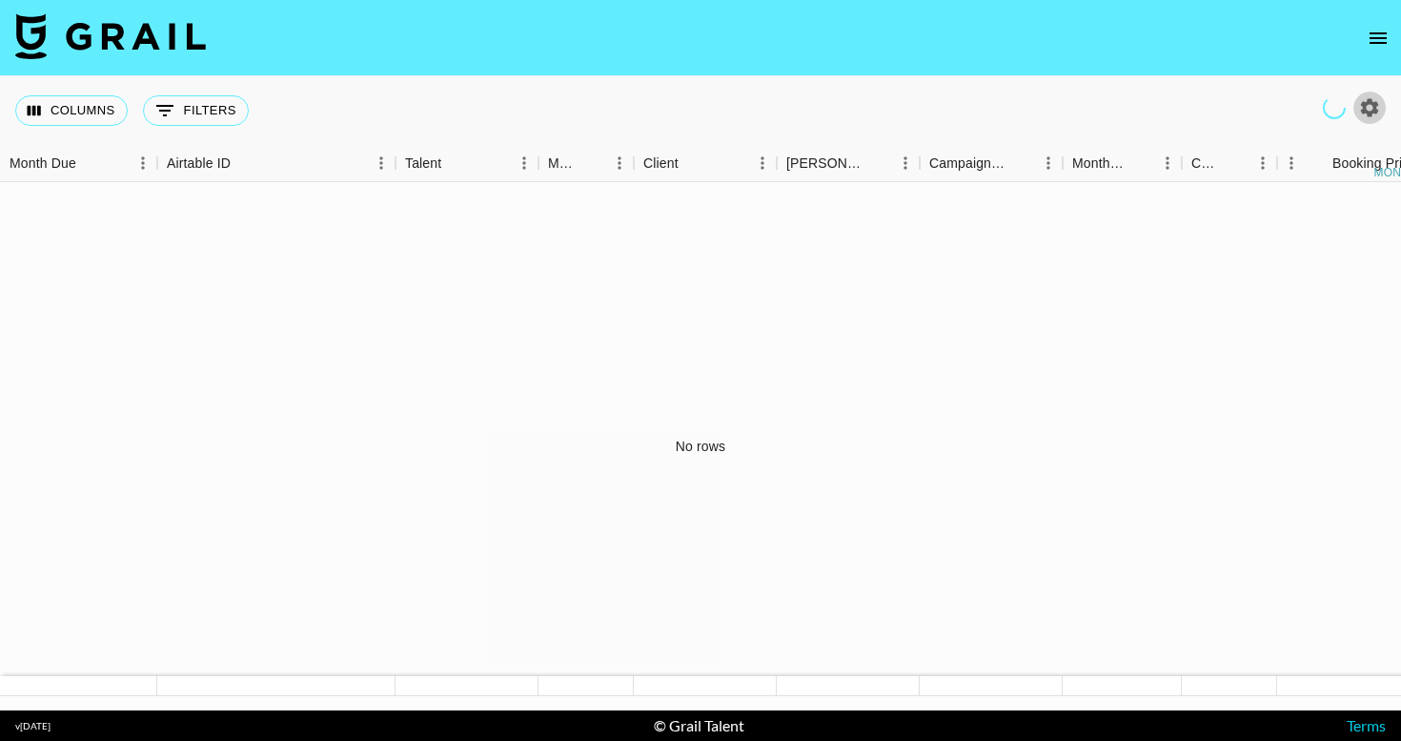
click at [1370, 107] on icon "button" at bounding box center [1369, 107] width 23 height 23
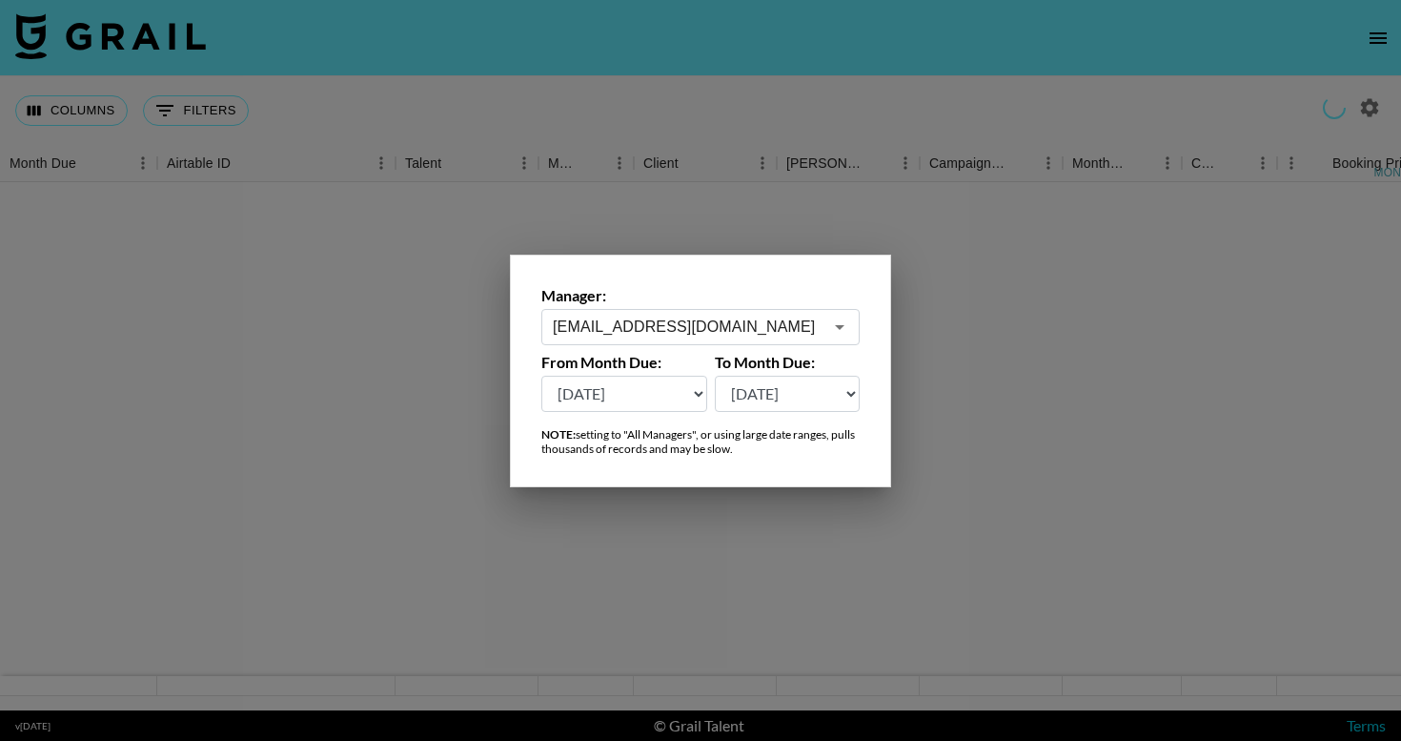
click at [691, 395] on select "Aug '26 Jul '26 Jun '26 May '26 Apr '26 Mar '26 Feb '26 Jan '26 Dec '25 Nov '25…" at bounding box center [624, 394] width 166 height 36
select select "Nov '24"
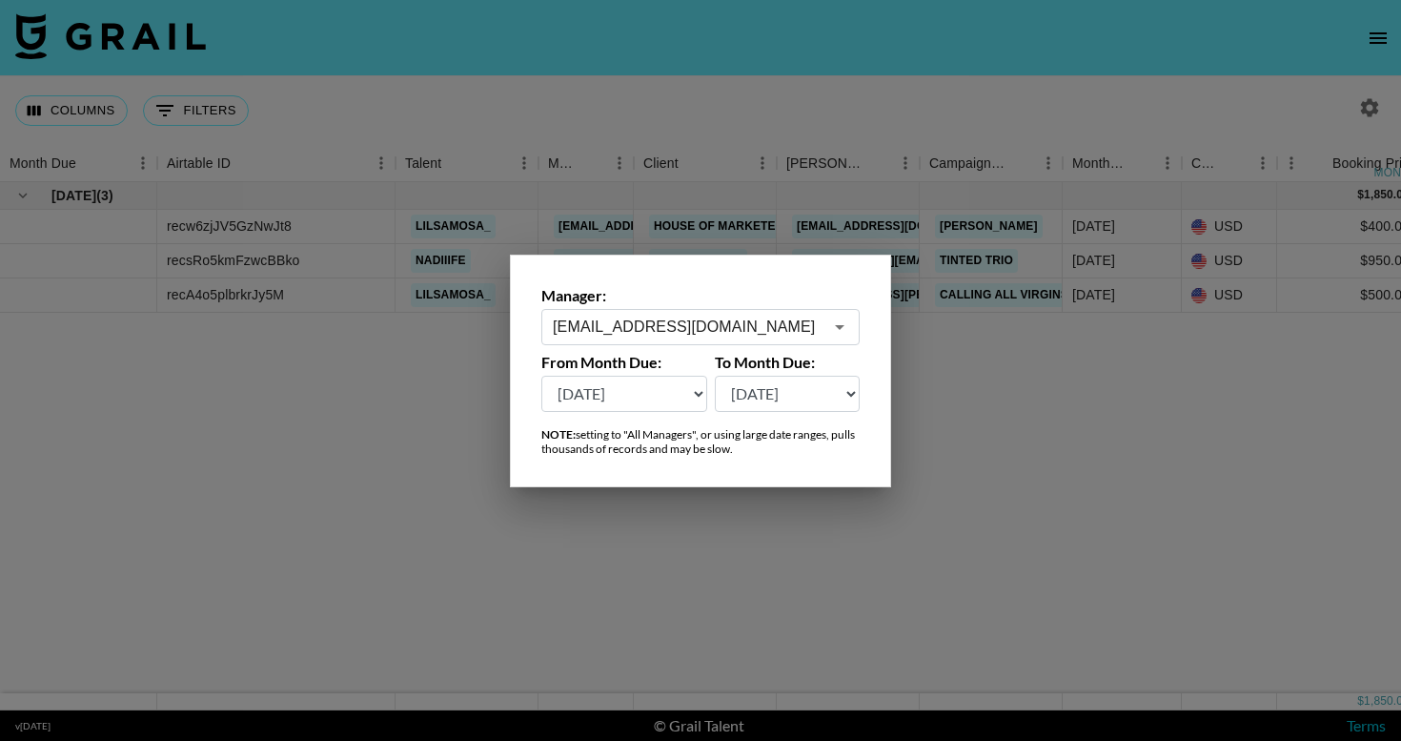
click at [1030, 402] on div at bounding box center [700, 370] width 1401 height 741
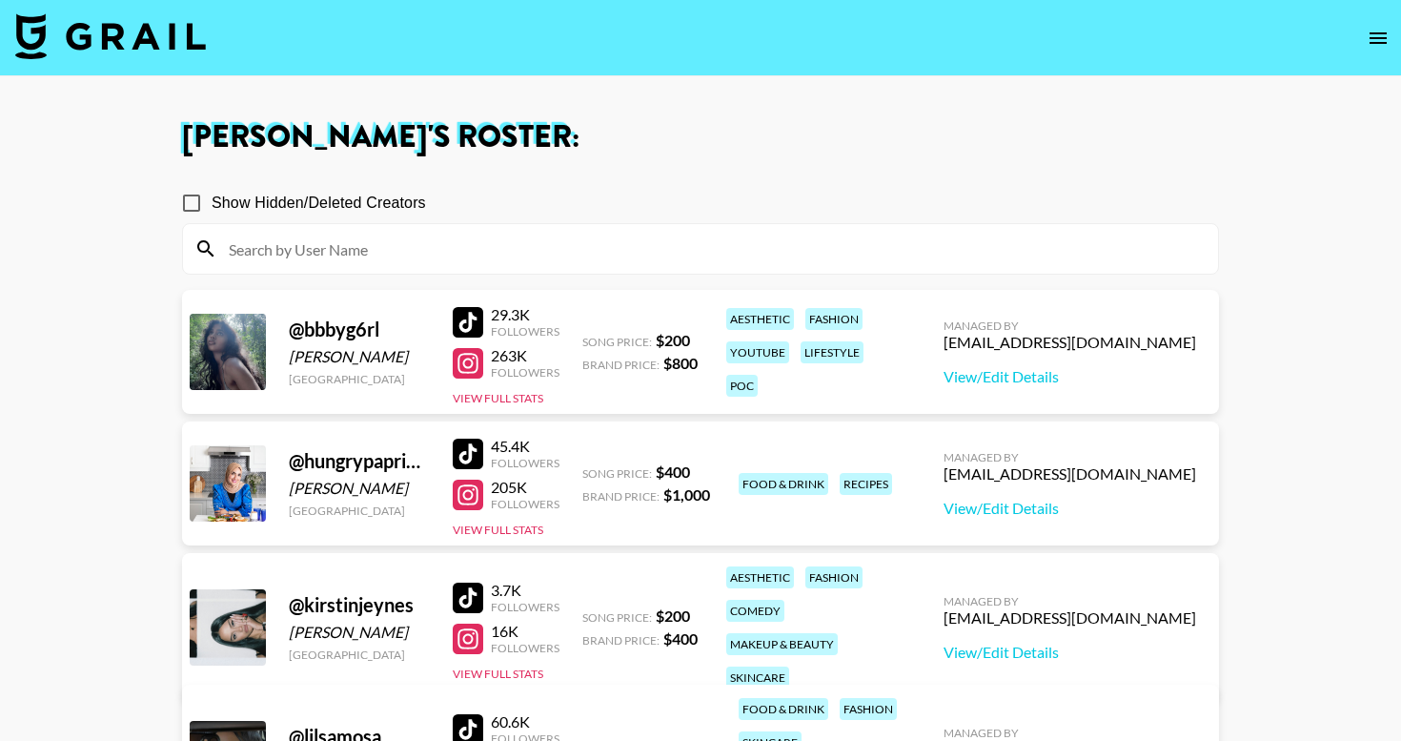
click at [141, 43] on img at bounding box center [110, 36] width 191 height 46
